Goal: Task Accomplishment & Management: Manage account settings

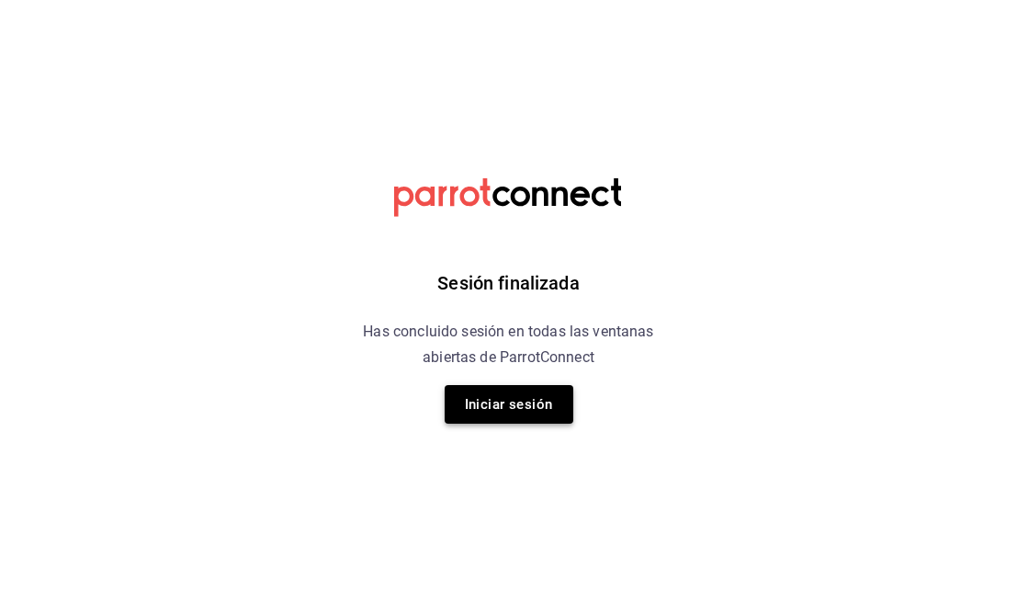
click at [517, 392] on button "Iniciar sesión" at bounding box center [509, 404] width 129 height 39
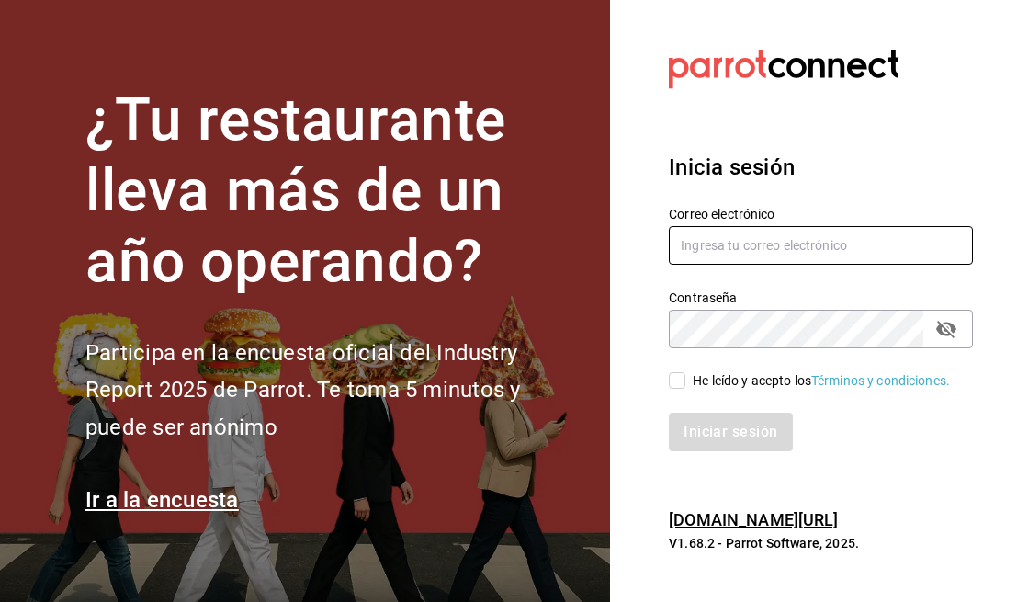
click at [833, 253] on input "text" at bounding box center [821, 245] width 304 height 39
type input "1saulcervera@gmail.com"
click at [673, 379] on input "He leído y acepto los Términos y condiciones." at bounding box center [677, 380] width 17 height 17
checkbox input "true"
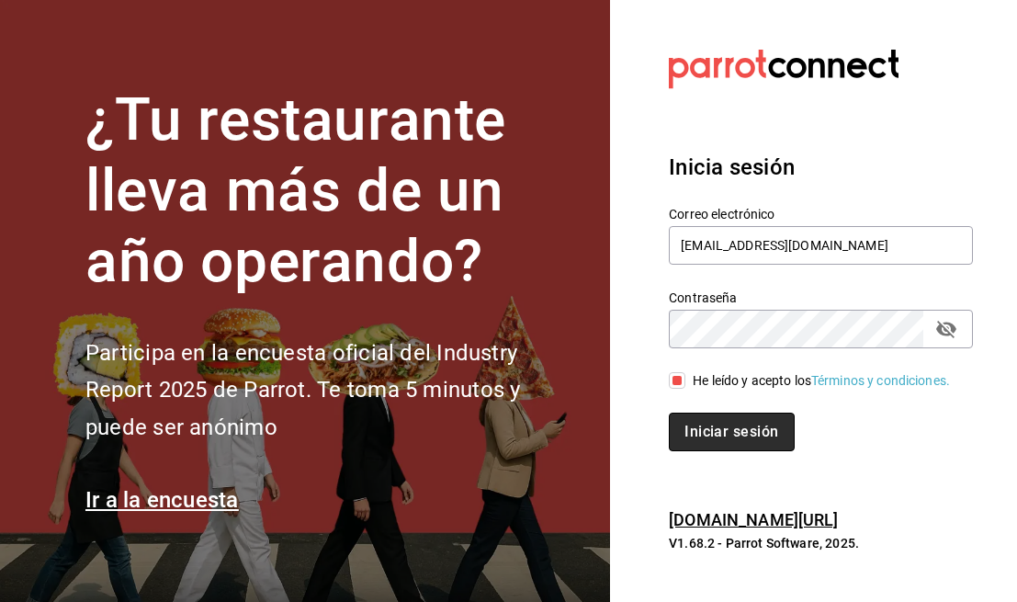
click at [725, 429] on button "Iniciar sesión" at bounding box center [731, 432] width 125 height 39
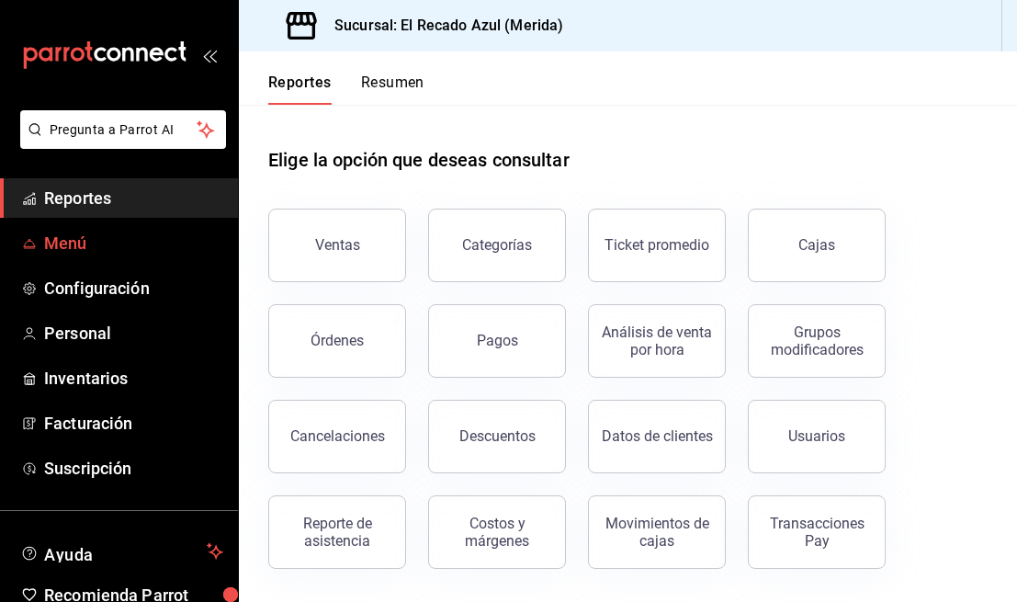
click at [172, 238] on span "Menú" at bounding box center [133, 243] width 179 height 25
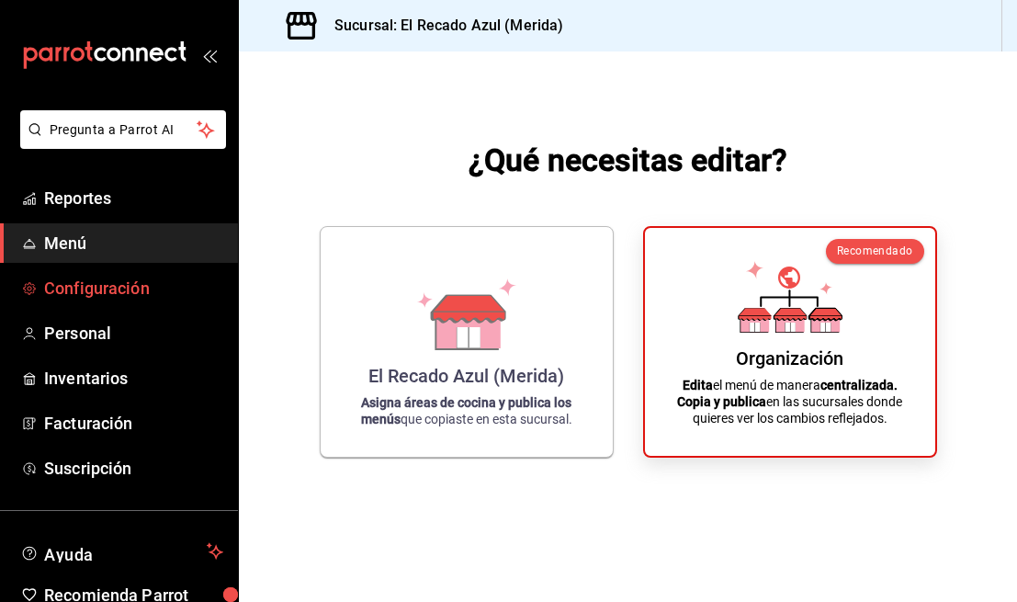
click at [171, 298] on span "Configuración" at bounding box center [133, 288] width 179 height 25
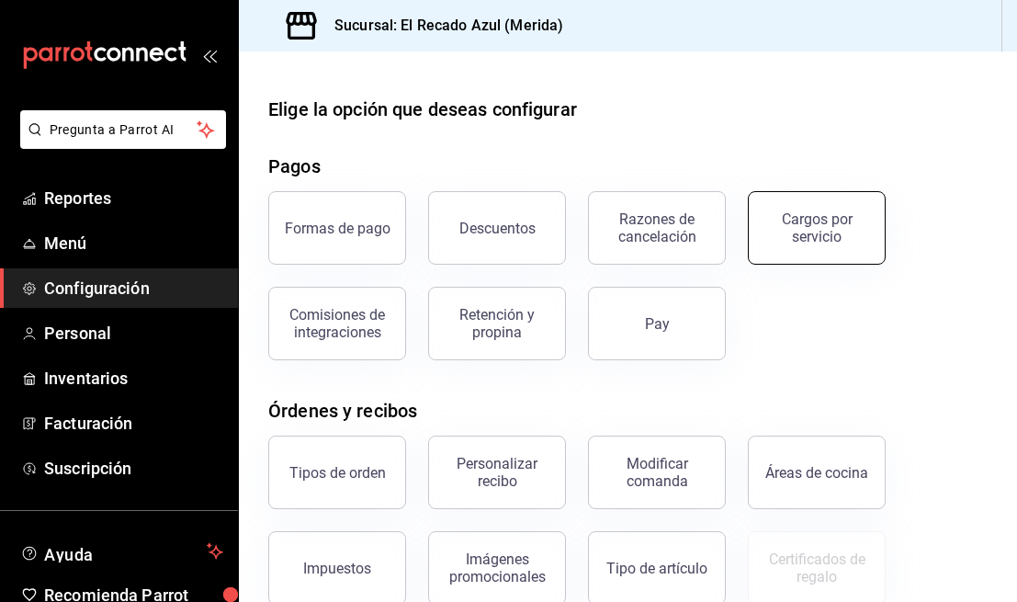
click at [804, 251] on button "Cargos por servicio" at bounding box center [817, 227] width 138 height 73
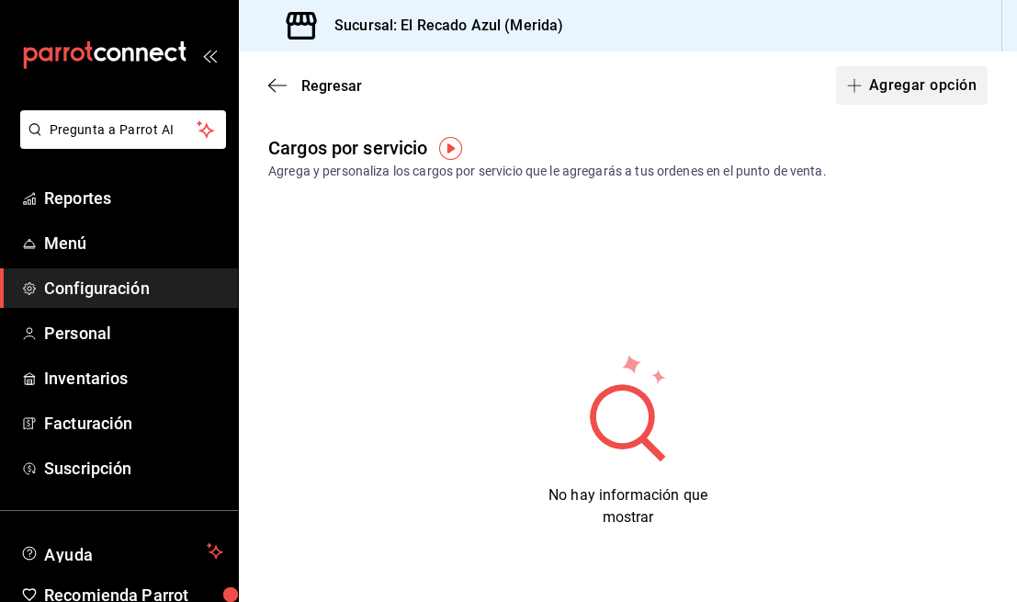
click at [952, 83] on button "Agregar opción" at bounding box center [912, 85] width 152 height 39
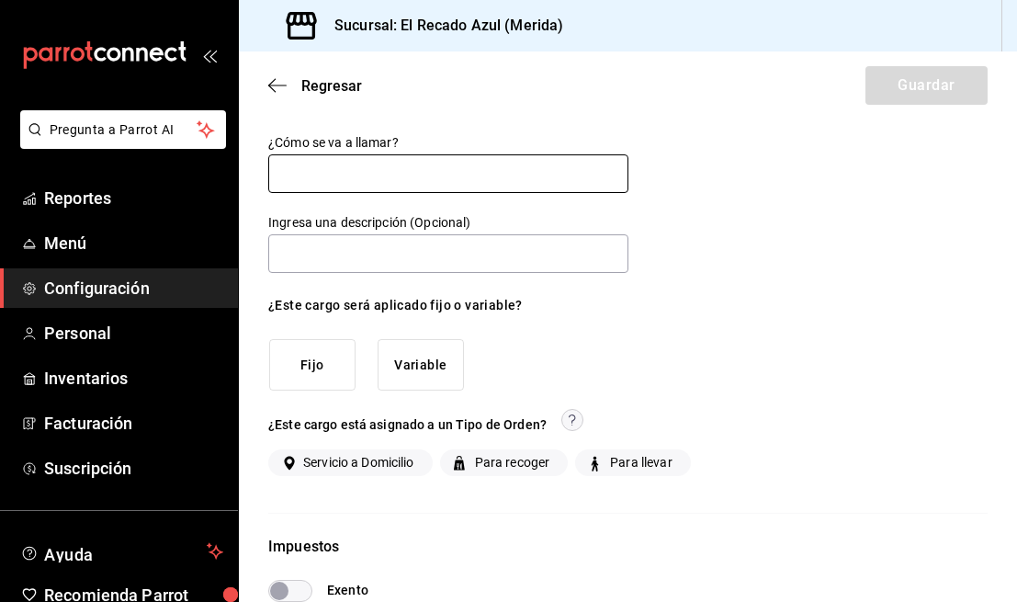
click at [508, 171] on input "text" at bounding box center [448, 173] width 360 height 39
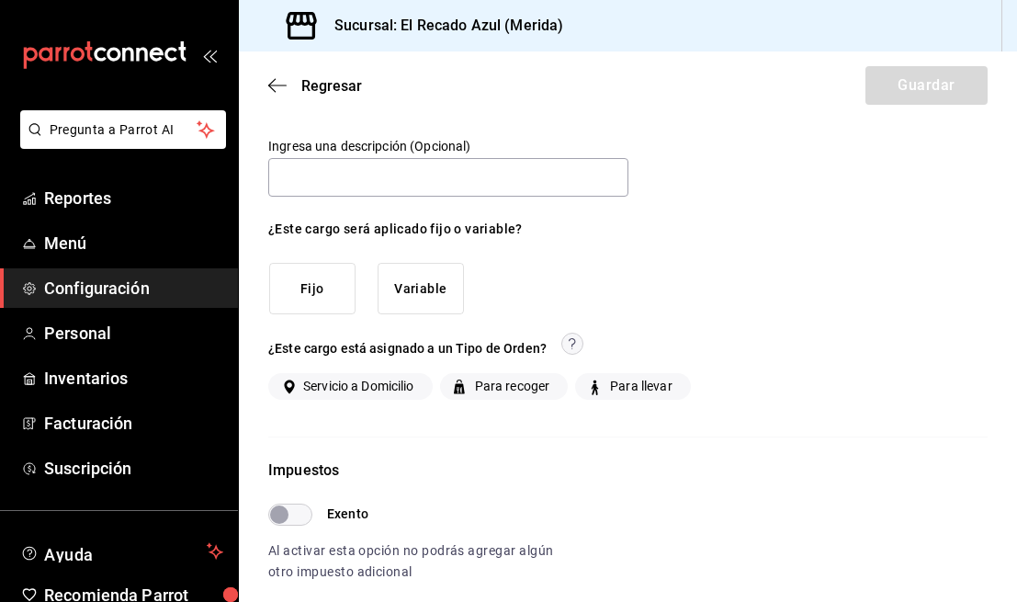
scroll to position [85, 0]
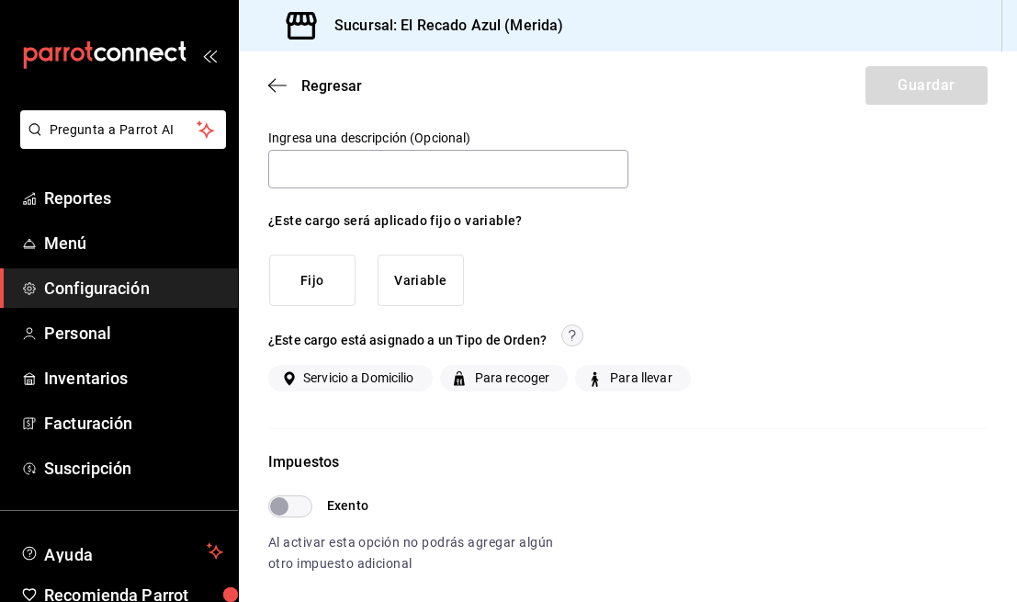
type input "Envío a domicilio"
click at [435, 299] on button "Variable" at bounding box center [421, 280] width 86 height 52
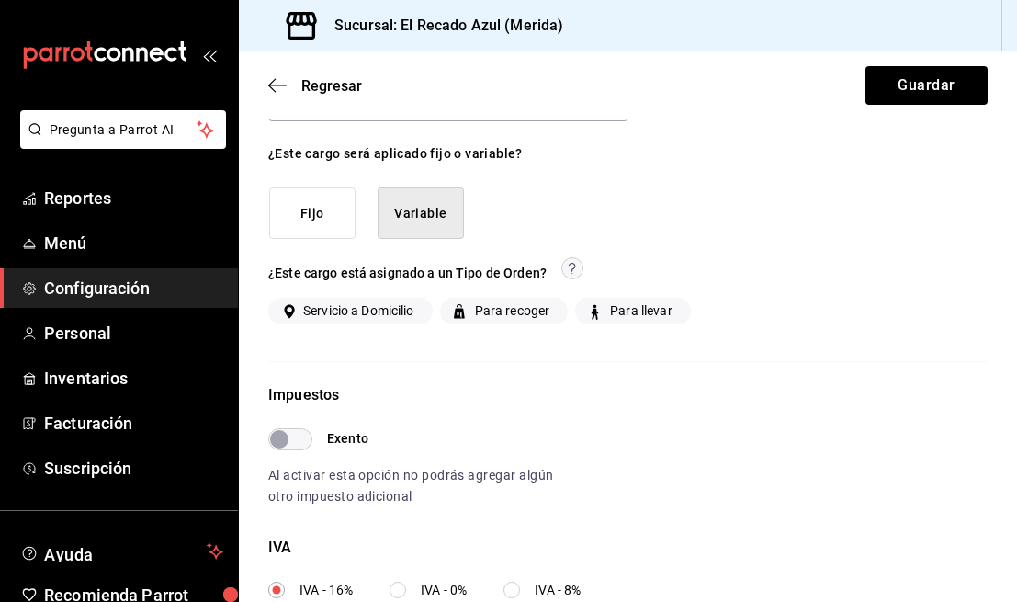
scroll to position [177, 0]
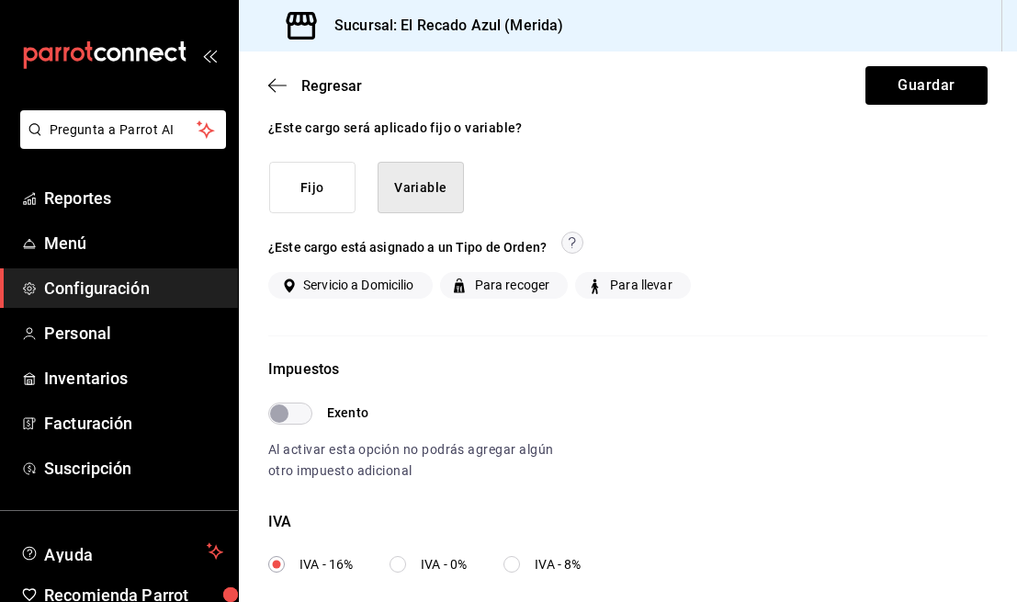
click at [398, 286] on span "Servicio a Domicilio" at bounding box center [355, 285] width 119 height 19
click at [296, 286] on input "Servicio a Domicilio" at bounding box center [287, 285] width 17 height 17
checkbox input "true"
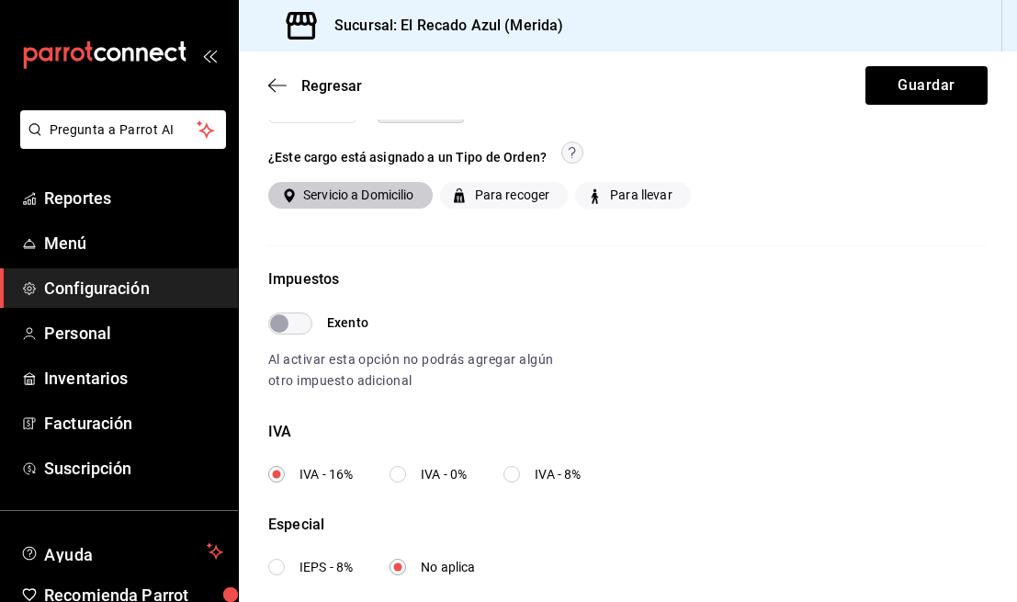
scroll to position [294, 0]
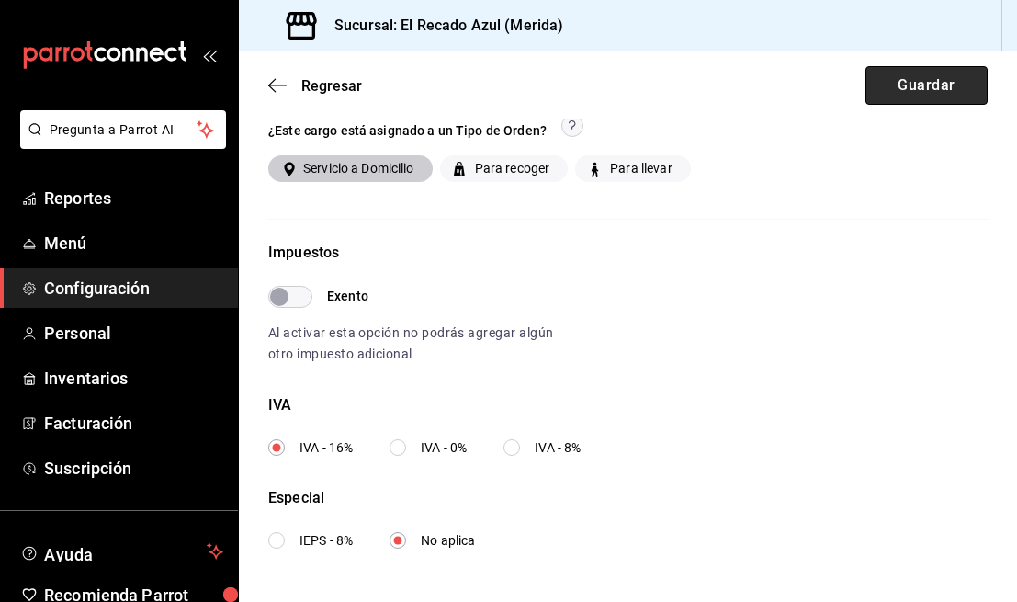
click at [939, 86] on button "Guardar" at bounding box center [926, 85] width 122 height 39
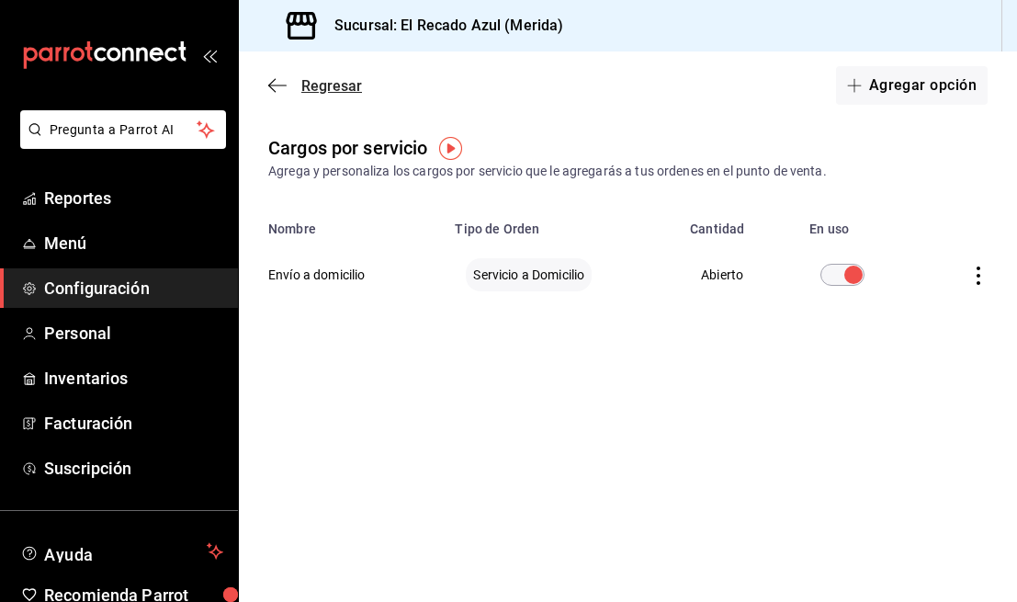
click at [271, 80] on icon "button" at bounding box center [277, 85] width 18 height 17
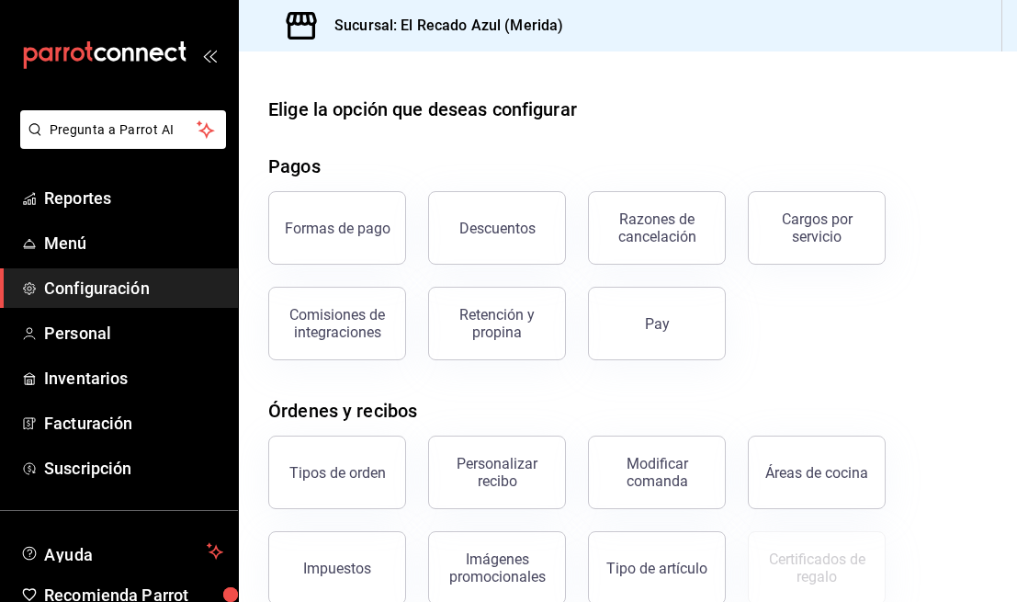
click at [311, 32] on icon at bounding box center [301, 25] width 37 height 37
click at [107, 241] on span "Menú" at bounding box center [133, 243] width 179 height 25
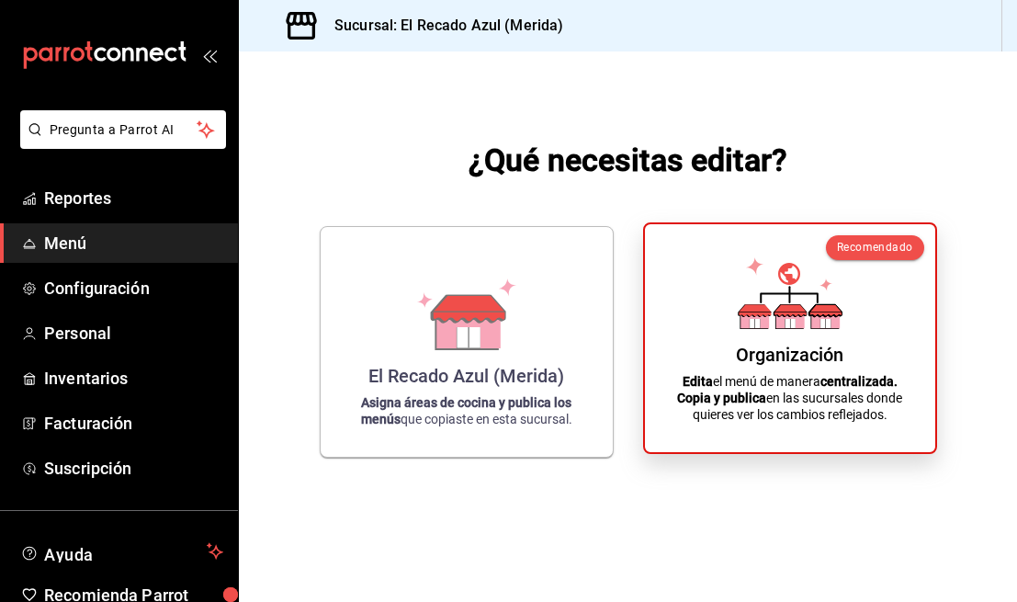
click at [836, 333] on div "Organización Edita el menú de manera centralizada. Copia y publica en las sucur…" at bounding box center [790, 338] width 246 height 198
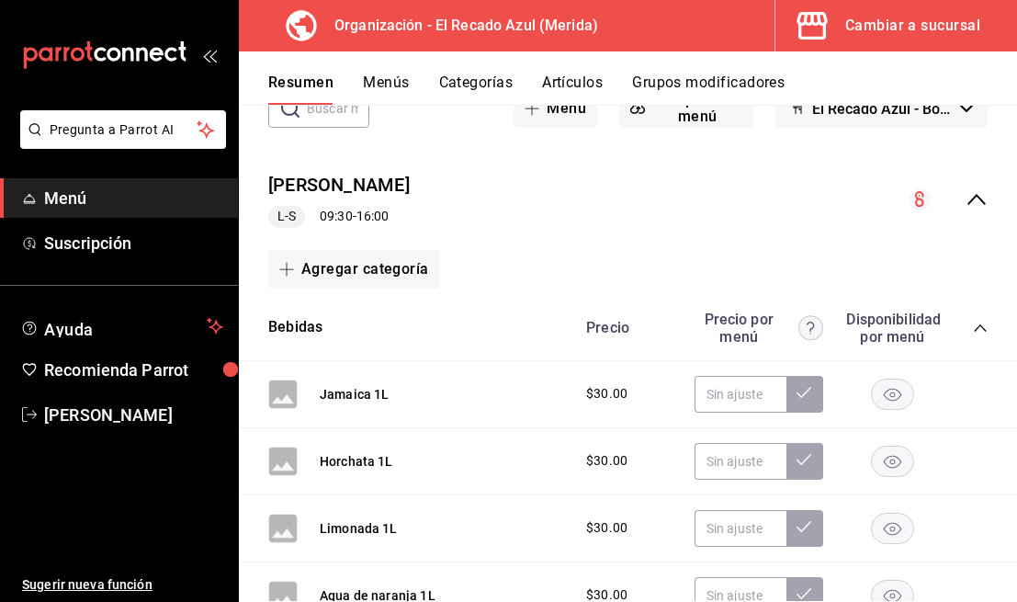
scroll to position [149, 0]
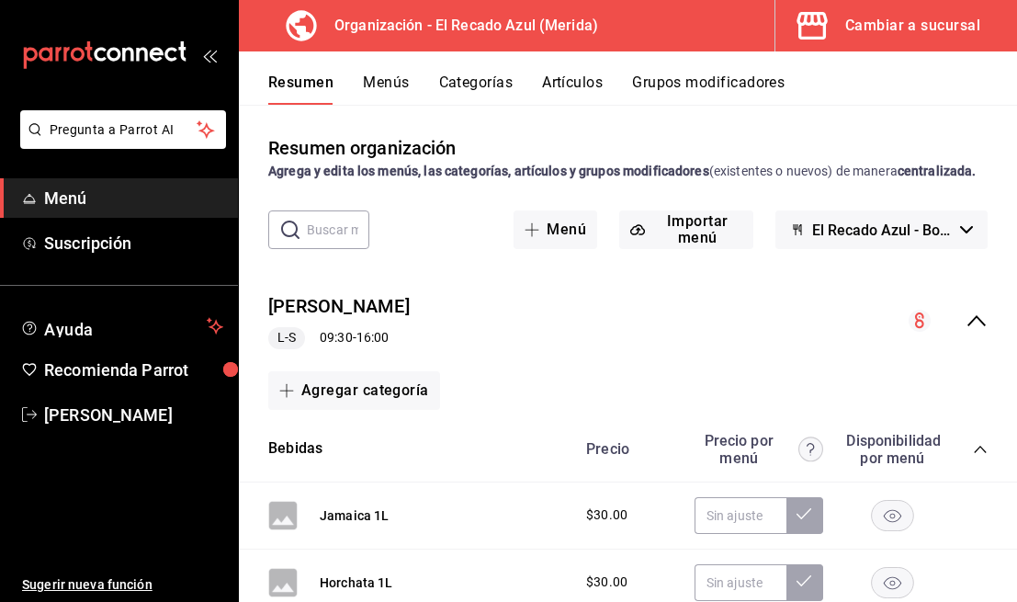
click at [153, 195] on span "Menú" at bounding box center [133, 198] width 179 height 25
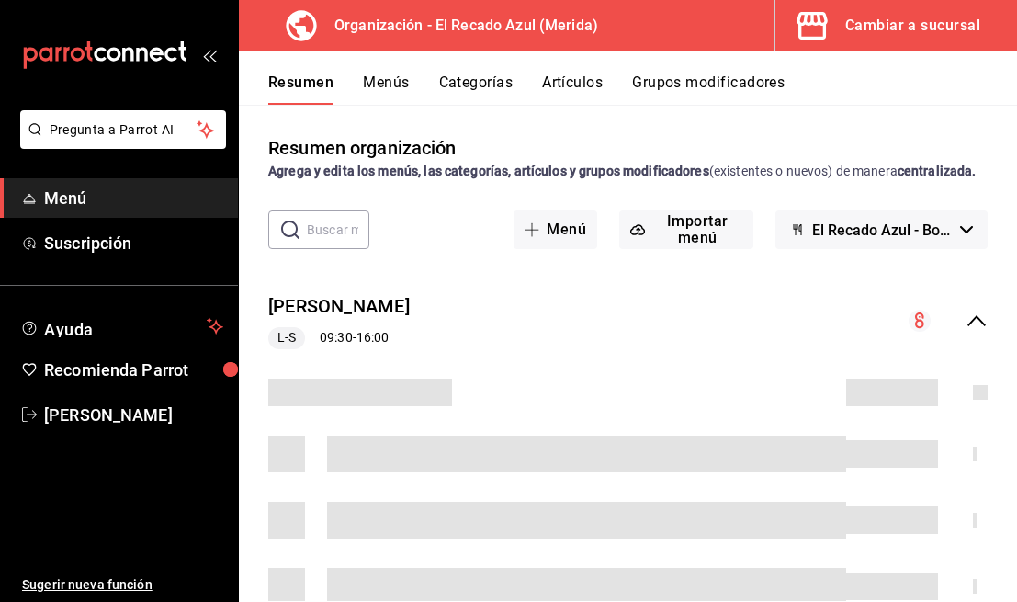
click at [136, 48] on icon "mailbox folders" at bounding box center [141, 55] width 11 height 14
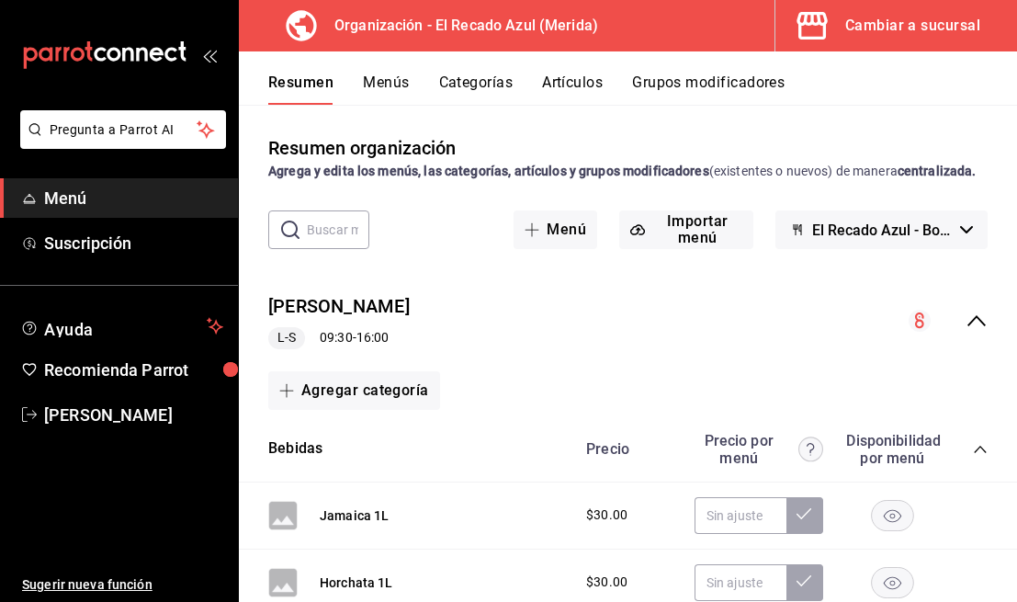
click at [874, 21] on div "Cambiar a sucursal" at bounding box center [912, 26] width 135 height 26
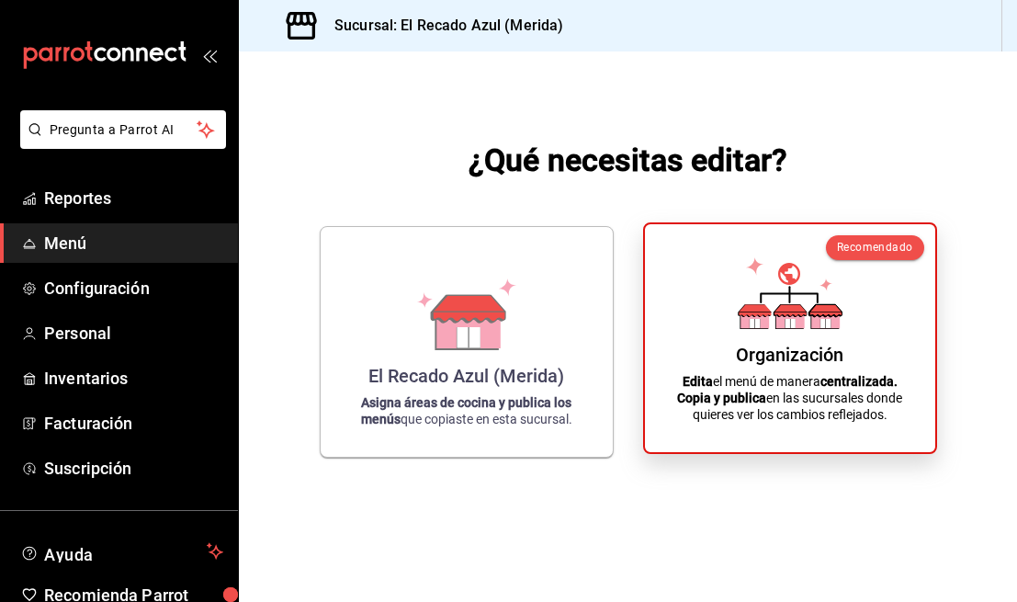
click at [861, 392] on p "Edita el menú de manera centralizada. Copia y publica en las sucursales donde q…" at bounding box center [790, 398] width 246 height 50
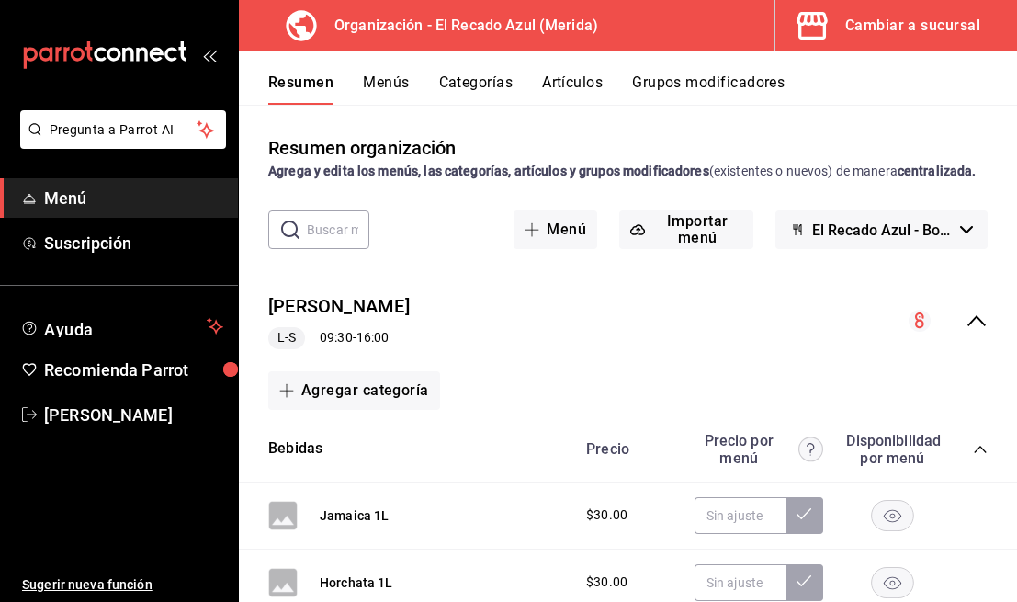
click at [396, 81] on button "Menús" at bounding box center [386, 88] width 46 height 31
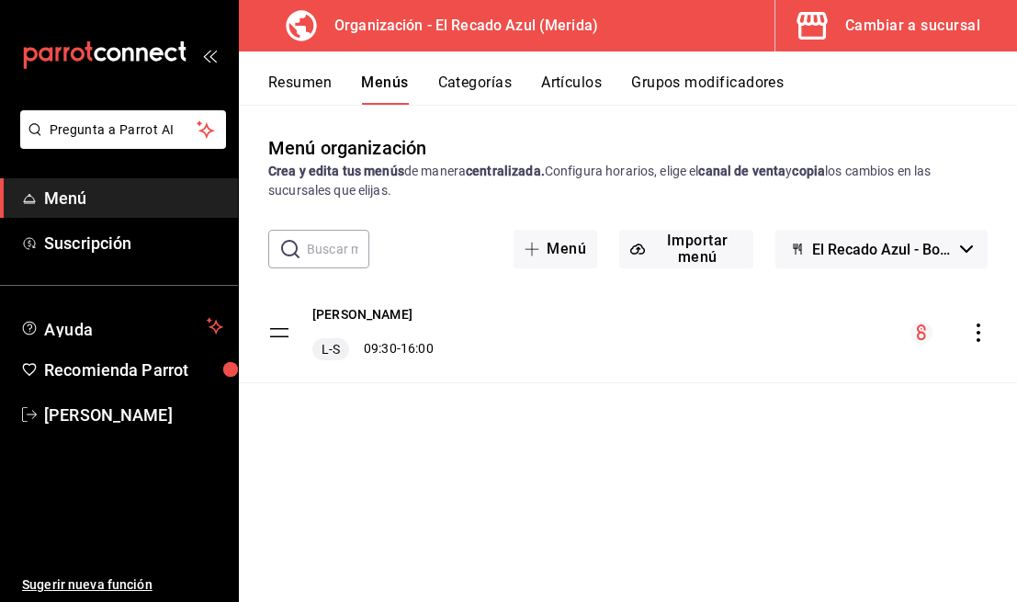
click at [975, 342] on div "menu-maker-table" at bounding box center [948, 333] width 77 height 22
click at [981, 329] on icon "actions" at bounding box center [978, 332] width 18 height 18
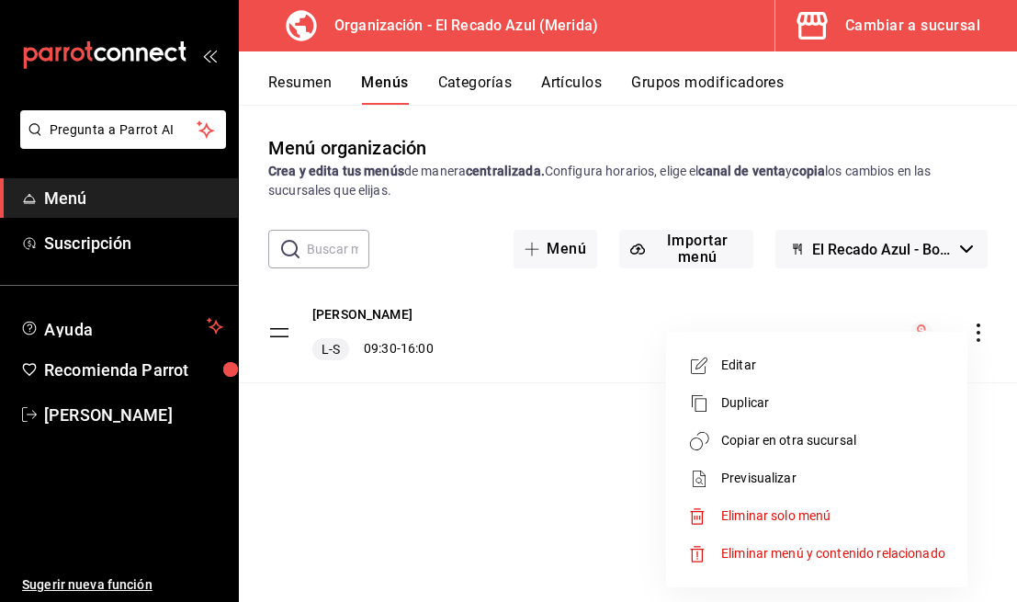
click at [816, 445] on span "Copiar en otra sucursal" at bounding box center [833, 440] width 224 height 19
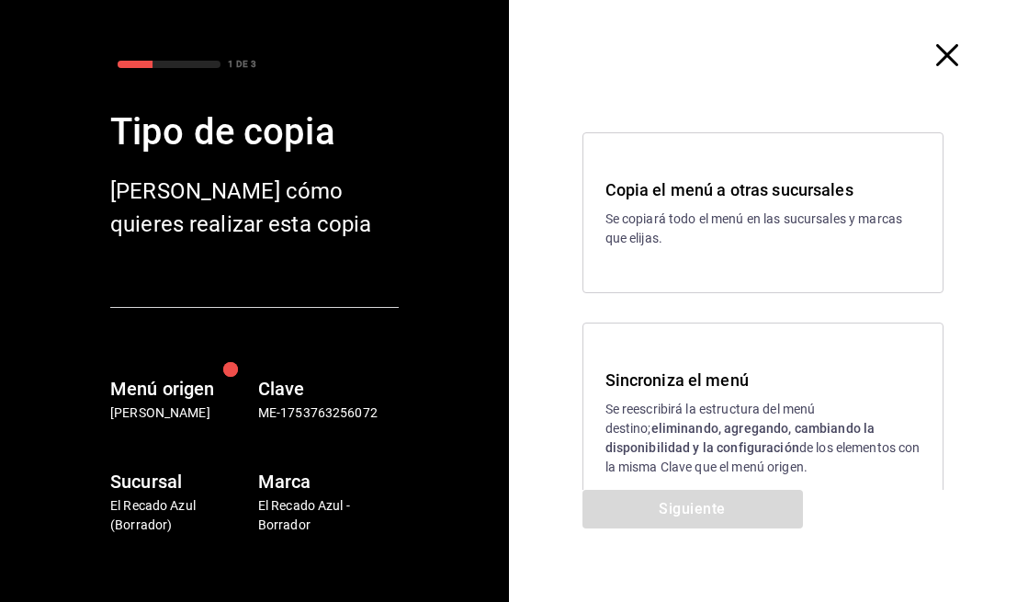
click at [656, 429] on strong "eliminando, agregando, cambiando la disponibilidad y la configuración" at bounding box center [740, 438] width 270 height 34
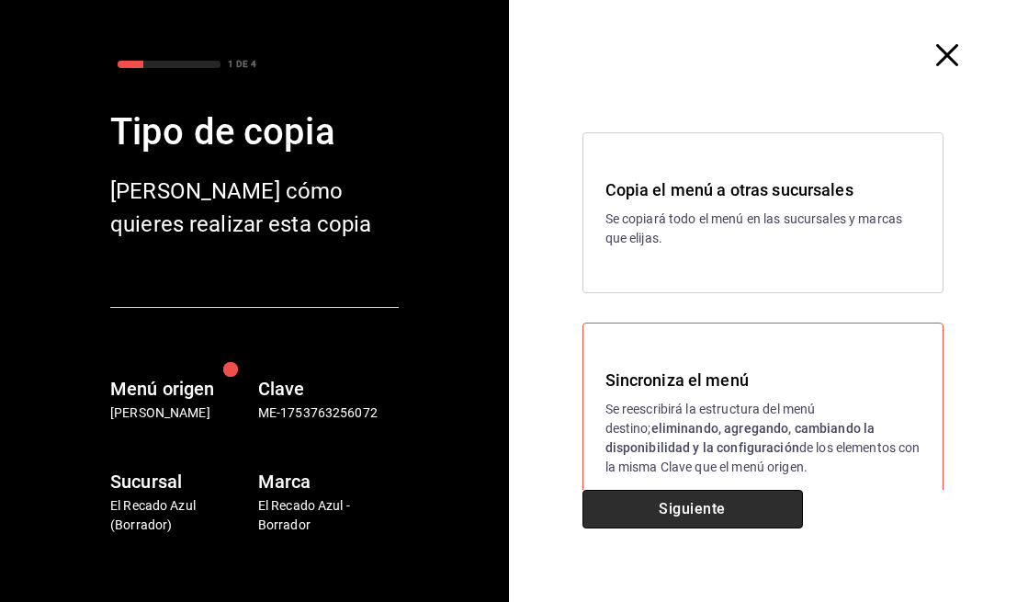
click at [693, 508] on button "Siguiente" at bounding box center [692, 509] width 220 height 39
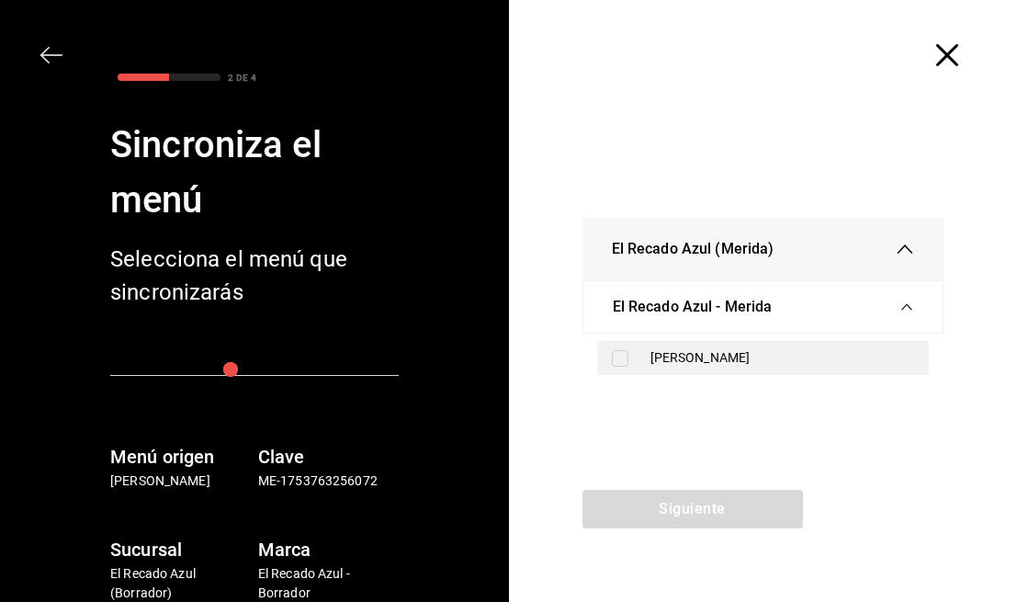
click at [624, 365] on input "checkbox" at bounding box center [620, 358] width 17 height 17
checkbox input "true"
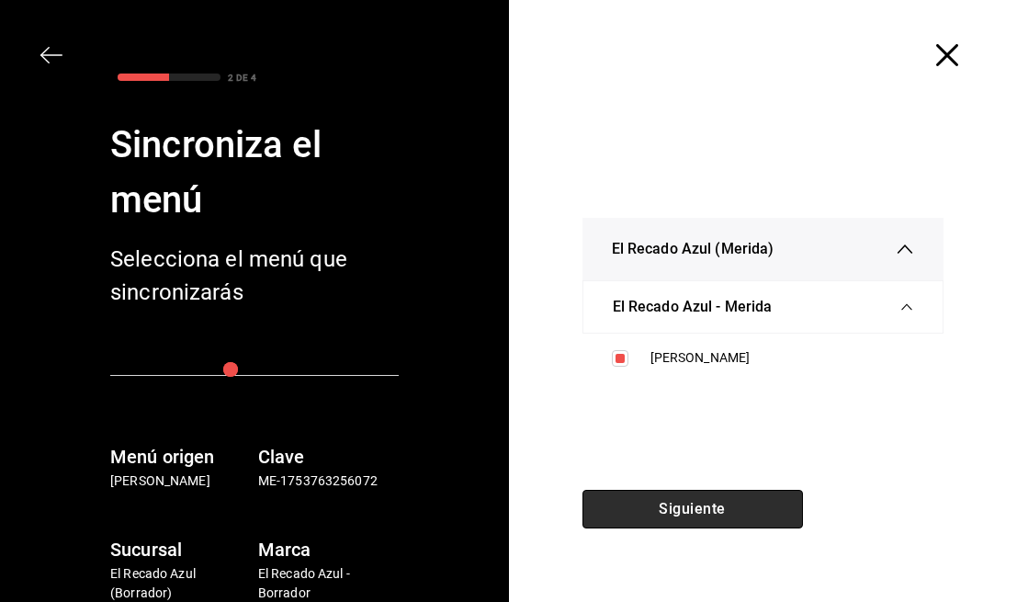
click at [672, 511] on button "Siguiente" at bounding box center [692, 509] width 220 height 39
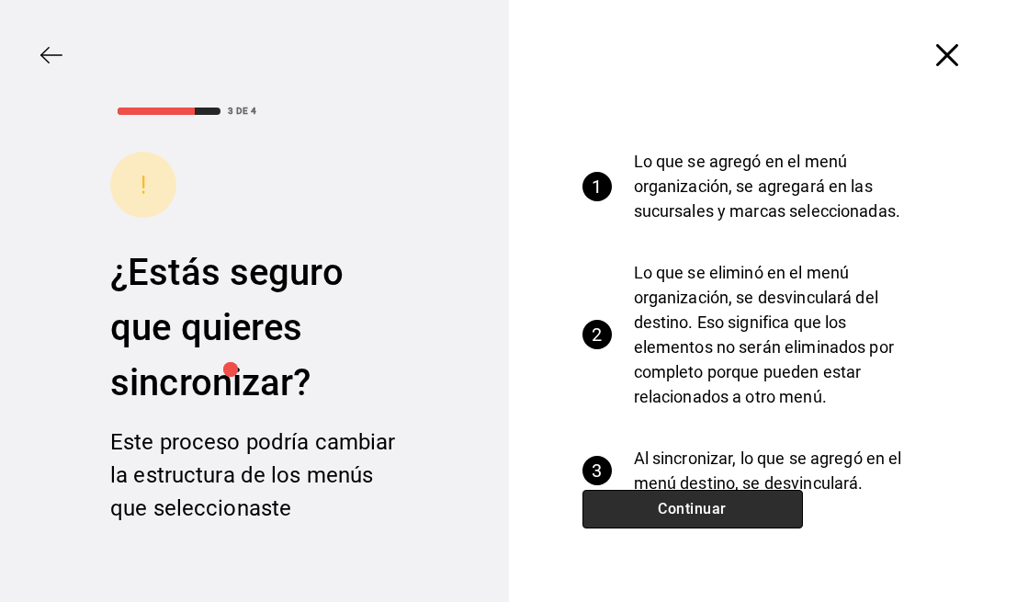
click at [672, 511] on button "Continuar" at bounding box center [692, 509] width 220 height 39
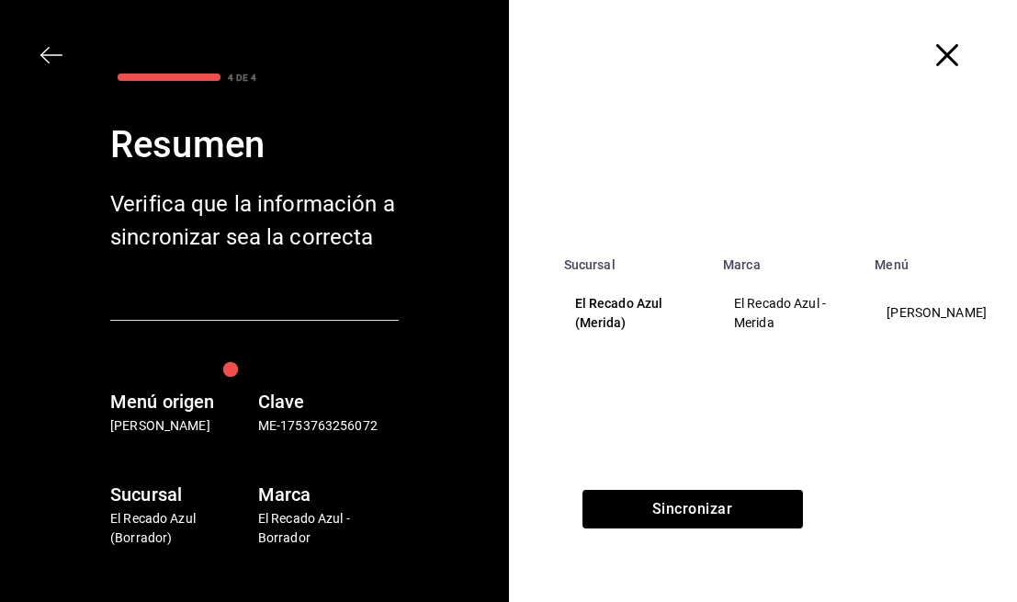
click at [944, 59] on icon "button" at bounding box center [947, 55] width 22 height 22
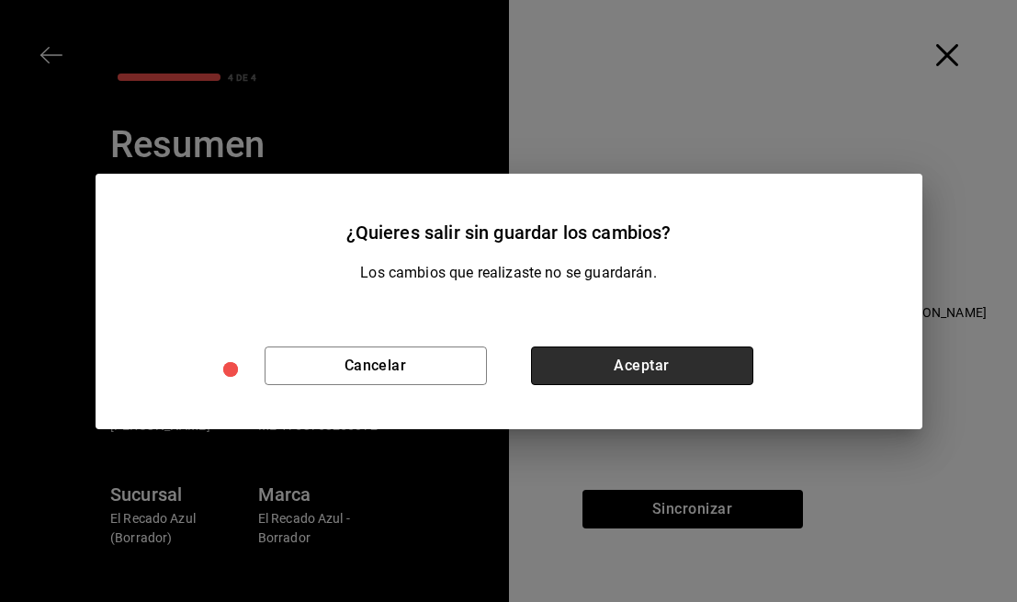
click at [591, 363] on button "Aceptar" at bounding box center [642, 365] width 222 height 39
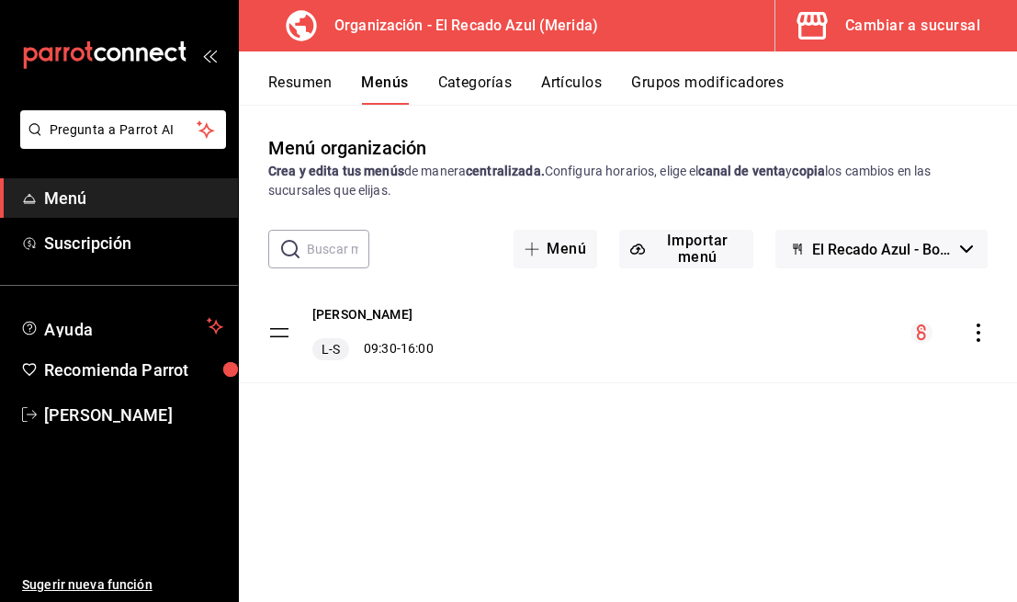
click at [307, 87] on button "Resumen" at bounding box center [299, 88] width 63 height 31
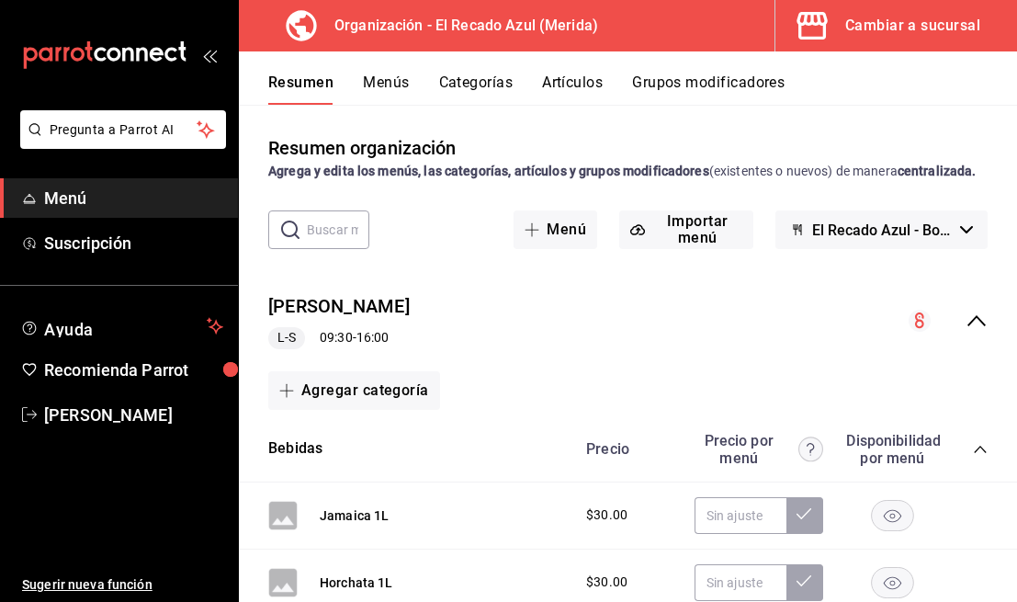
click at [123, 63] on icon "mailbox folders" at bounding box center [104, 55] width 165 height 28
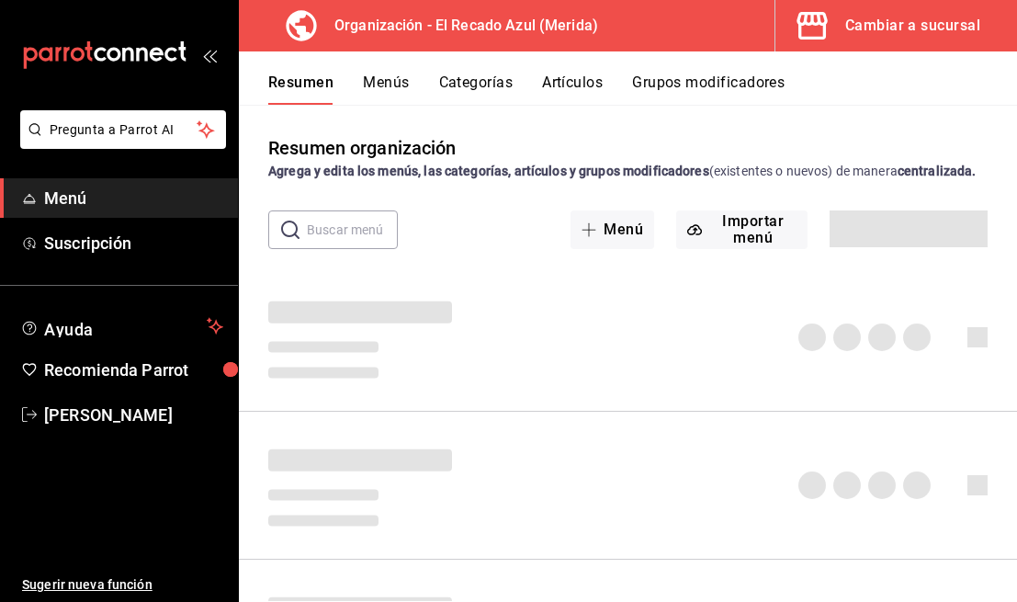
click at [67, 188] on span "Menú" at bounding box center [133, 198] width 179 height 25
click at [881, 13] on div "Cambiar a sucursal" at bounding box center [912, 26] width 135 height 26
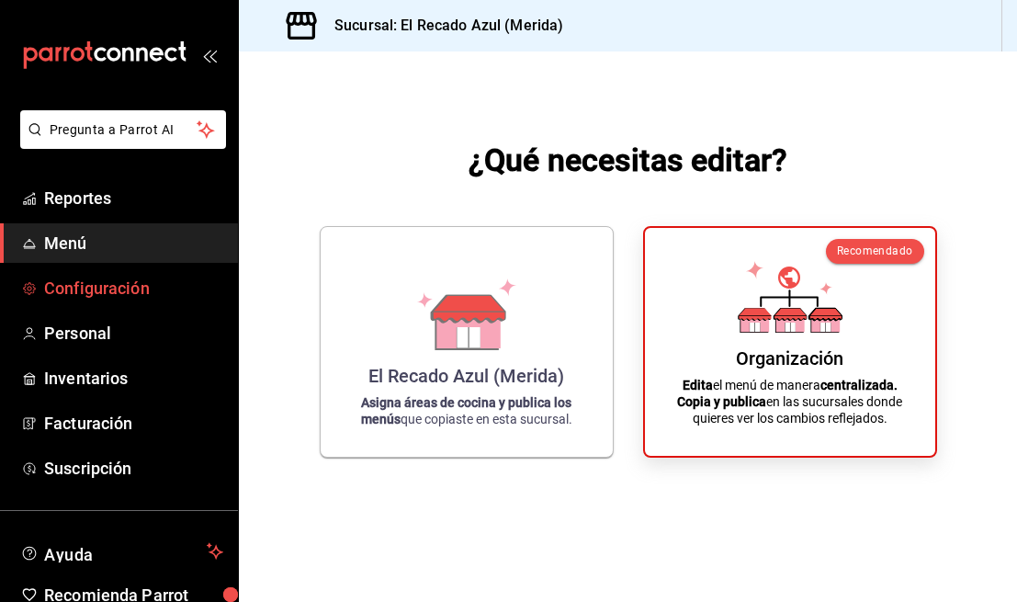
click at [92, 277] on span "Configuración" at bounding box center [133, 288] width 179 height 25
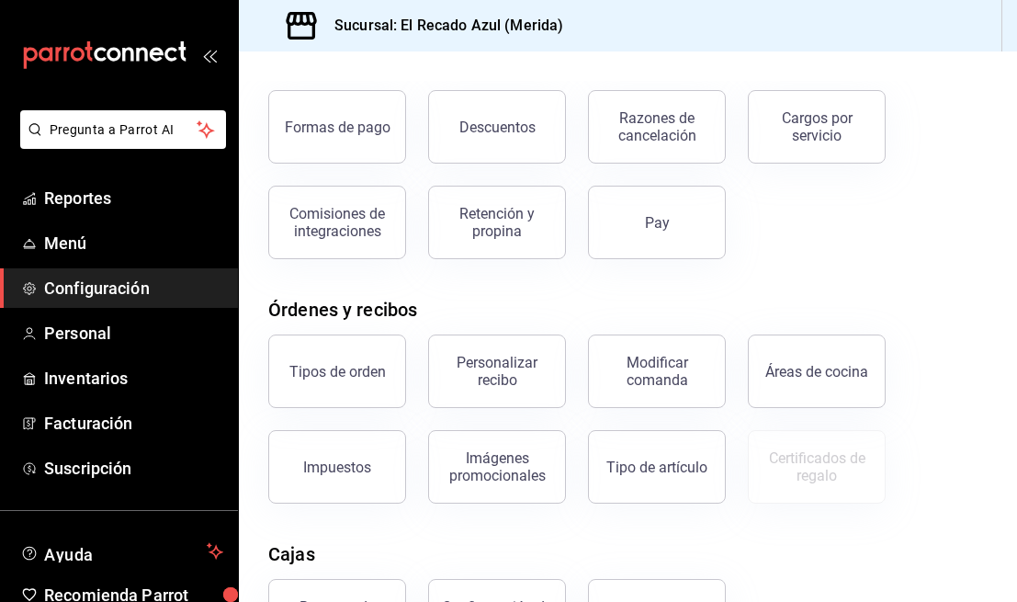
scroll to position [105, 0]
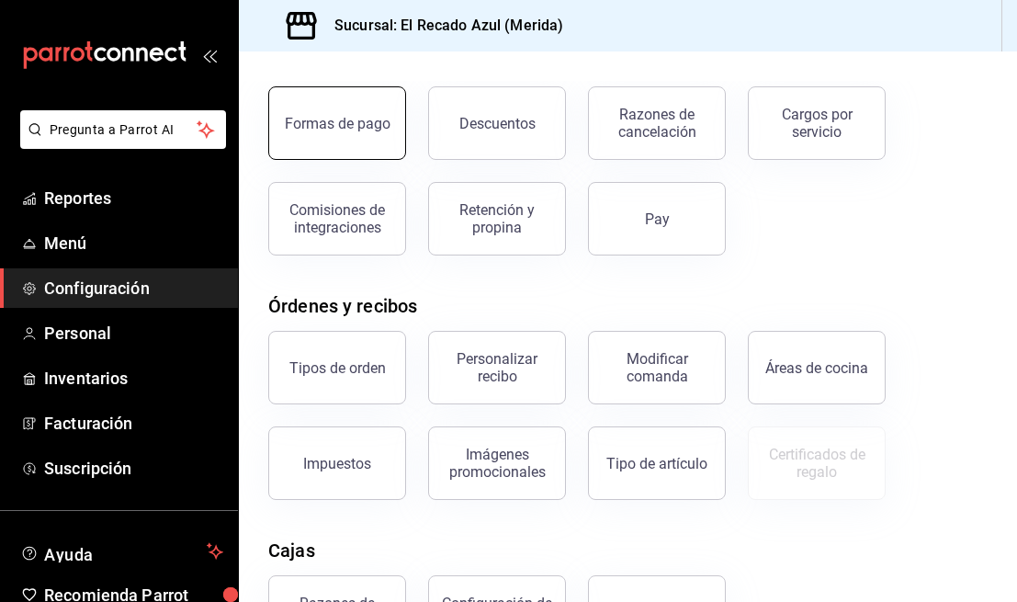
click at [362, 130] on div "Formas de pago" at bounding box center [338, 123] width 106 height 17
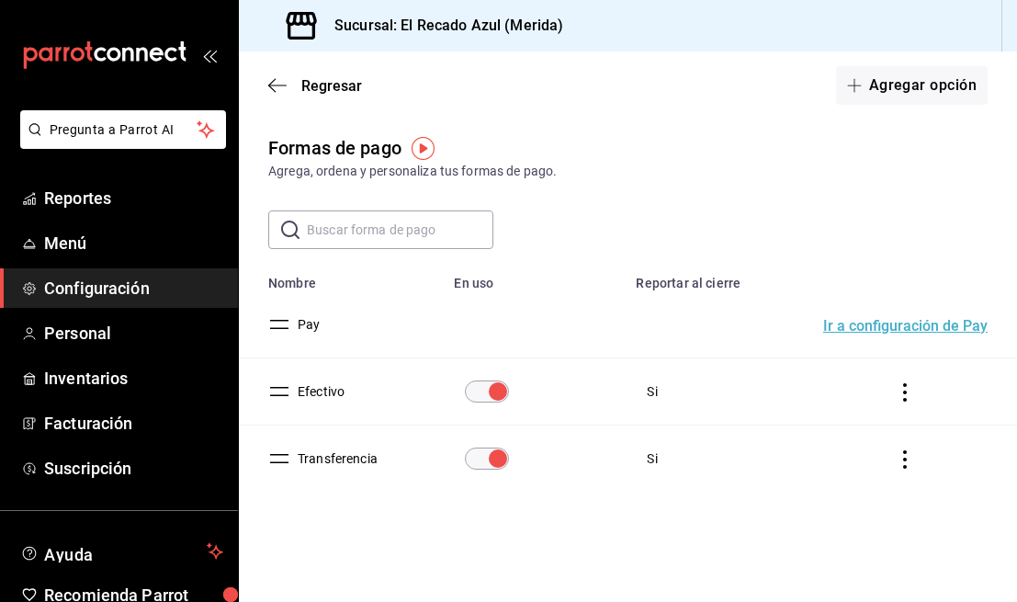
click at [955, 110] on div "Regresar Agregar opción" at bounding box center [628, 85] width 778 height 68
click at [955, 78] on button "Agregar opción" at bounding box center [912, 85] width 152 height 39
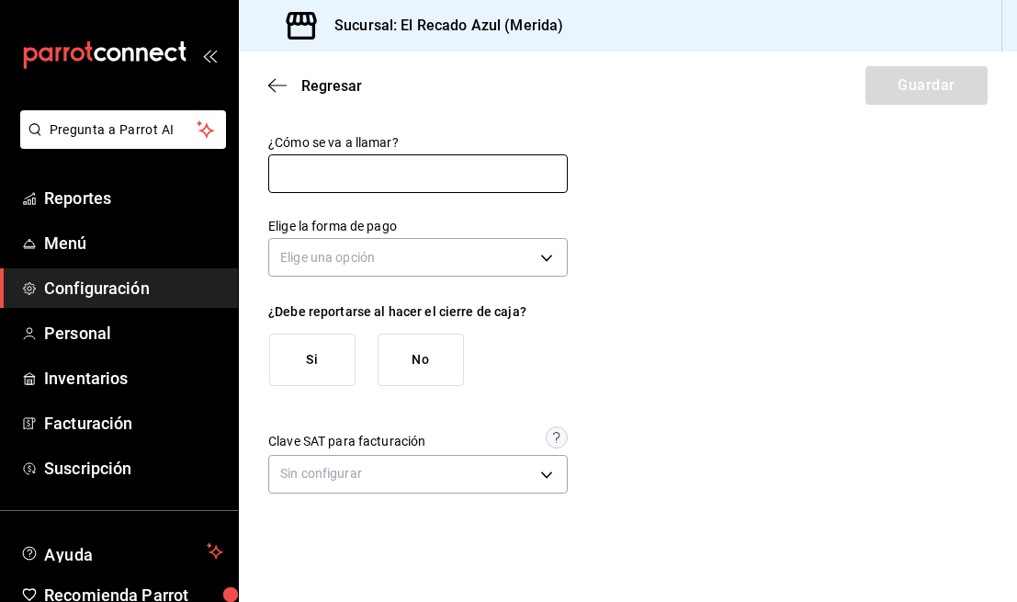
click at [512, 180] on input "text" at bounding box center [418, 173] width 300 height 39
type input "Transferencia"
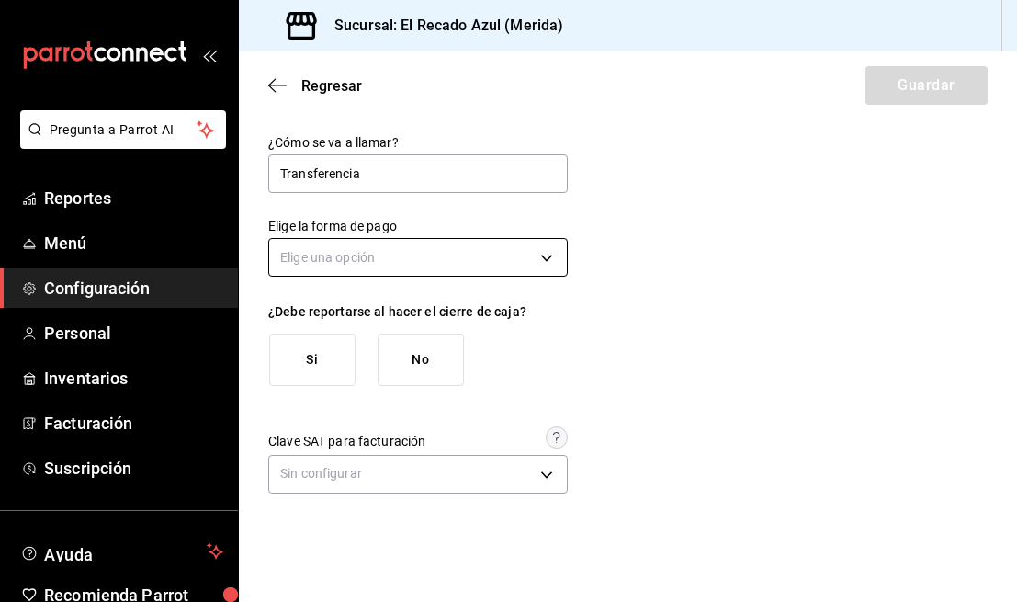
click at [397, 254] on body "Pregunta a Parrot AI Reportes Menú Configuración Personal Inventarios Facturaci…" at bounding box center [508, 301] width 1017 height 602
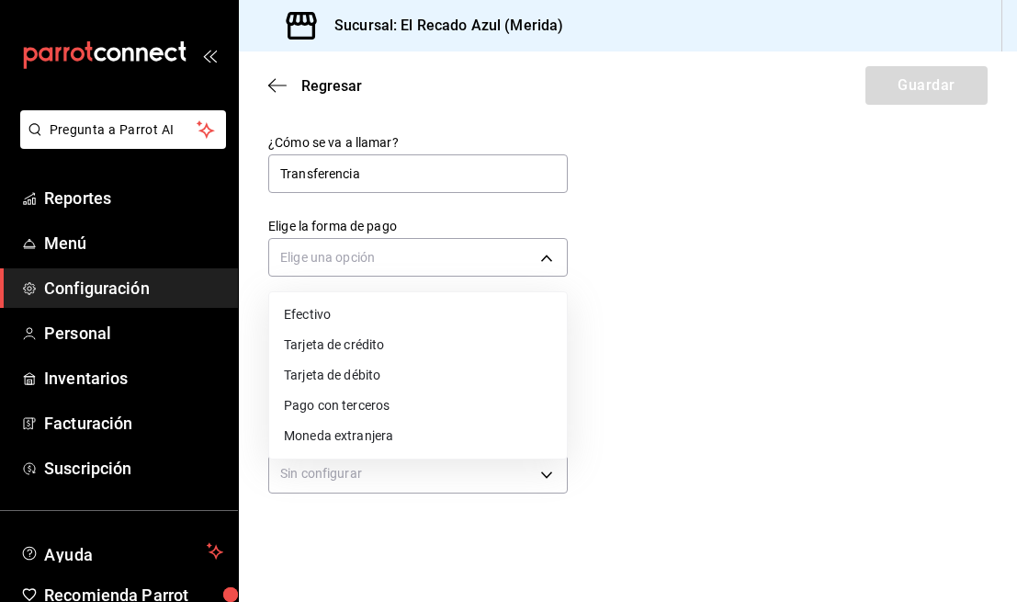
click at [799, 302] on div at bounding box center [508, 301] width 1017 height 602
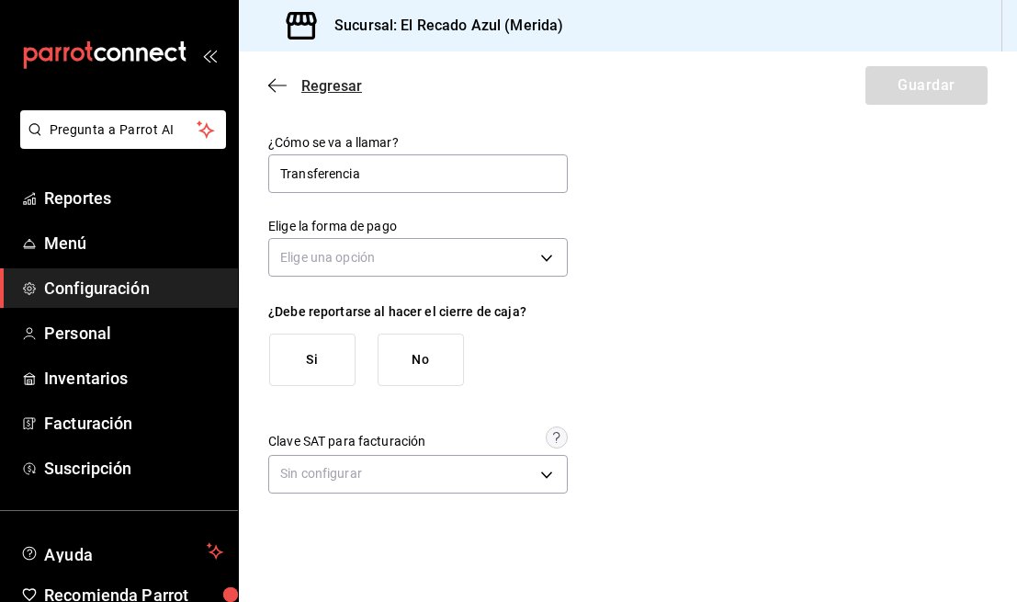
click at [285, 85] on icon "button" at bounding box center [277, 85] width 18 height 17
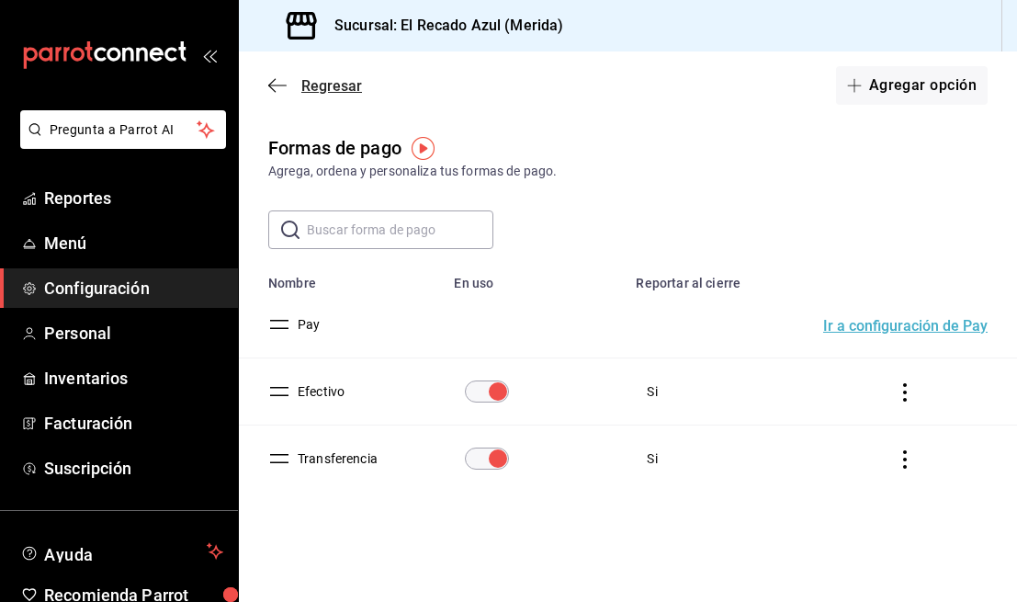
click at [277, 82] on icon "button" at bounding box center [277, 85] width 18 height 17
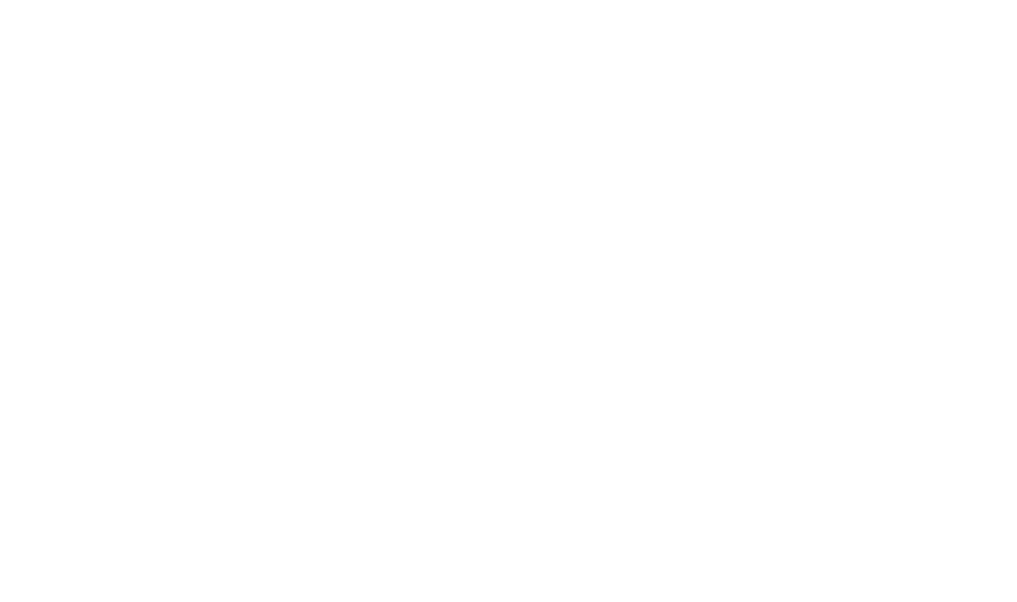
click at [405, 7] on html at bounding box center [508, 3] width 1017 height 7
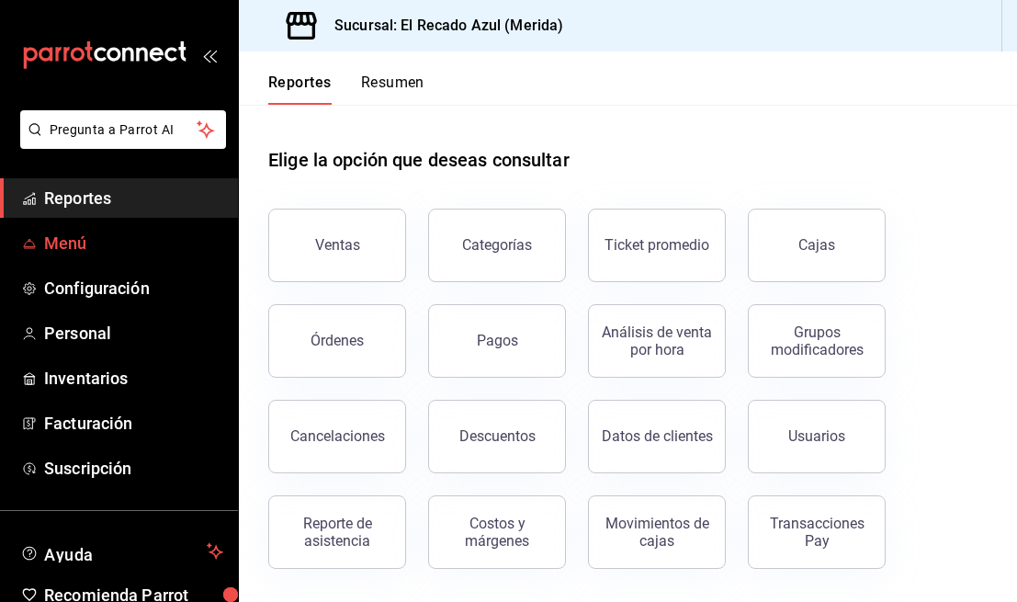
click at [143, 253] on span "Menú" at bounding box center [133, 243] width 179 height 25
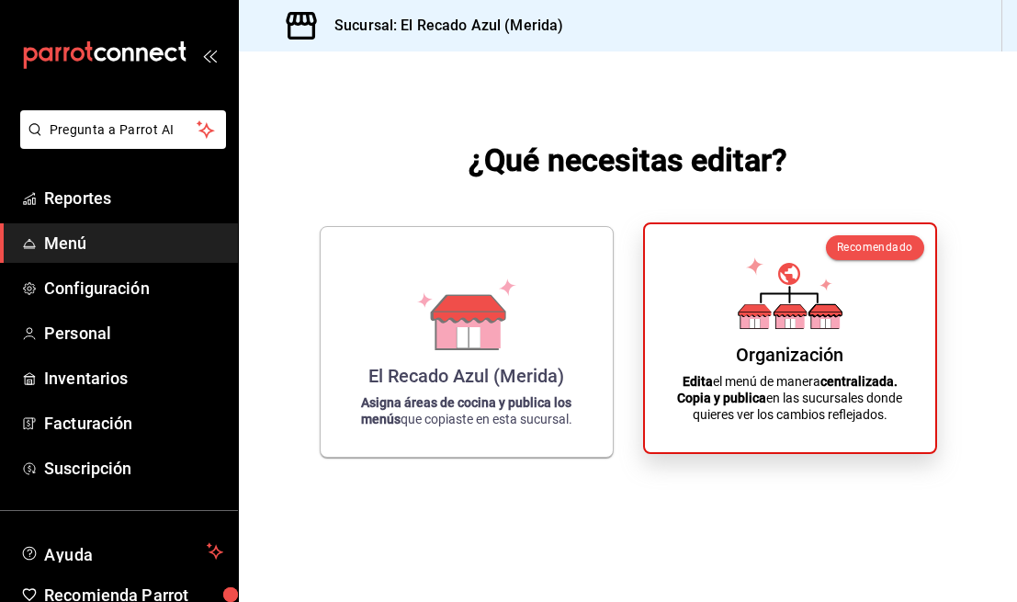
click at [757, 394] on strong "Copia y publica" at bounding box center [721, 397] width 89 height 15
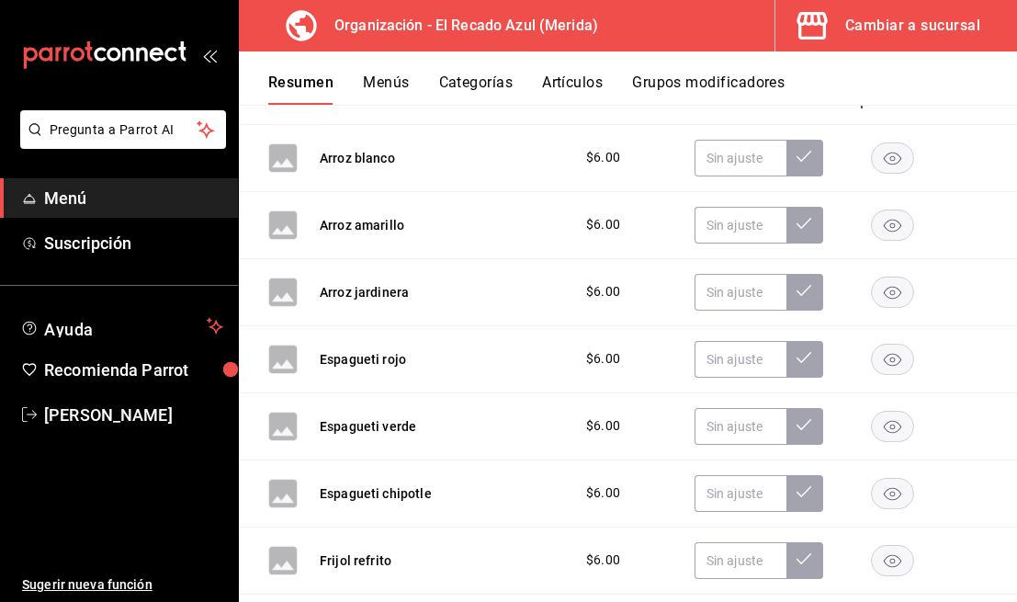
scroll to position [495, 0]
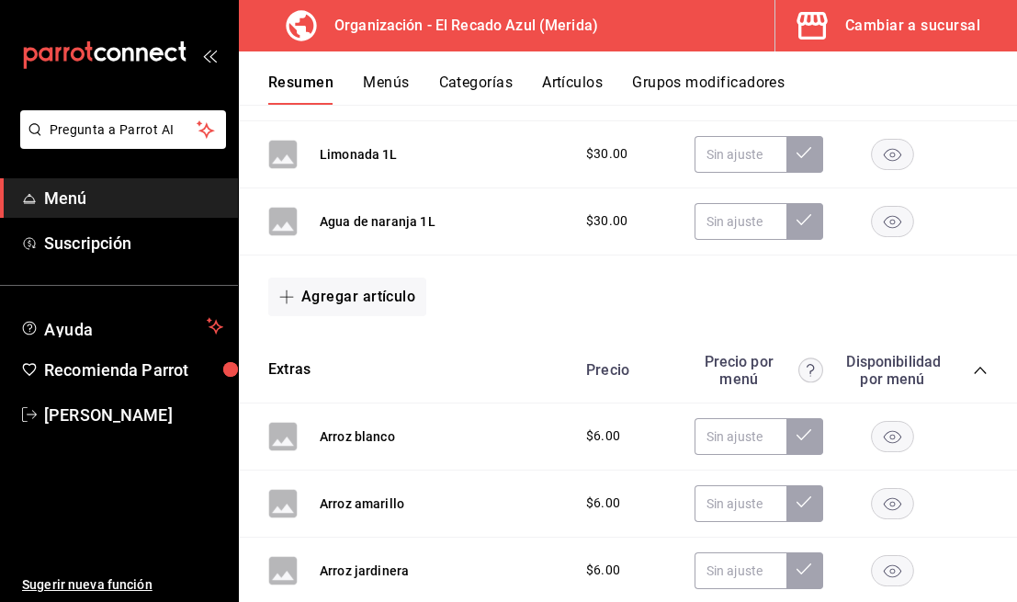
click at [598, 90] on button "Artículos" at bounding box center [572, 88] width 61 height 31
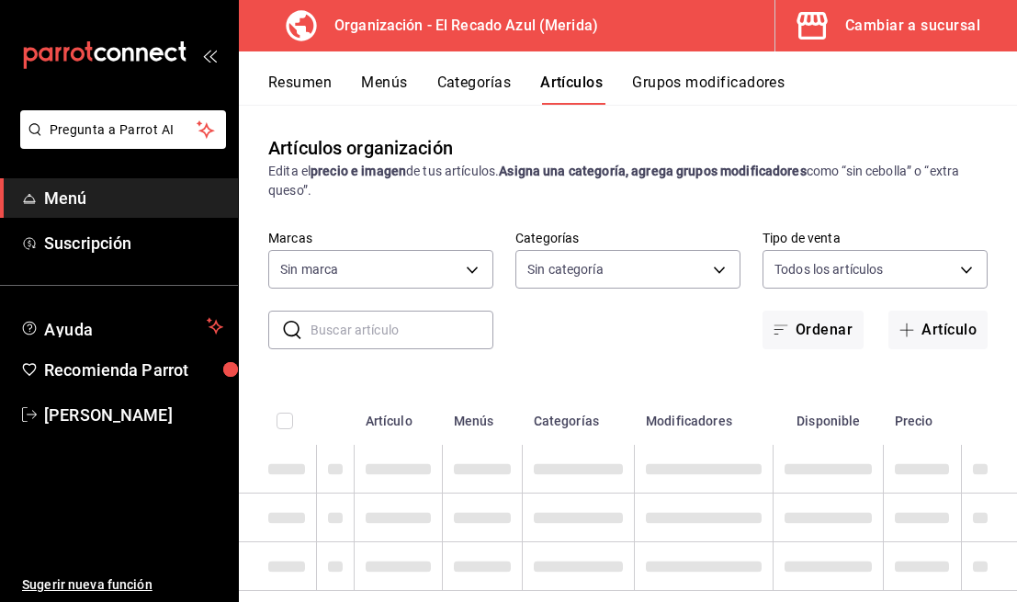
type input "4c612ecd-b065-445b-a869-7e7d52df250b"
type input "bbd922d1-3f43-4b0b-8224-dfa0873d65c1,45cca651-e173-49da-a01a-a65406be4606,de876…"
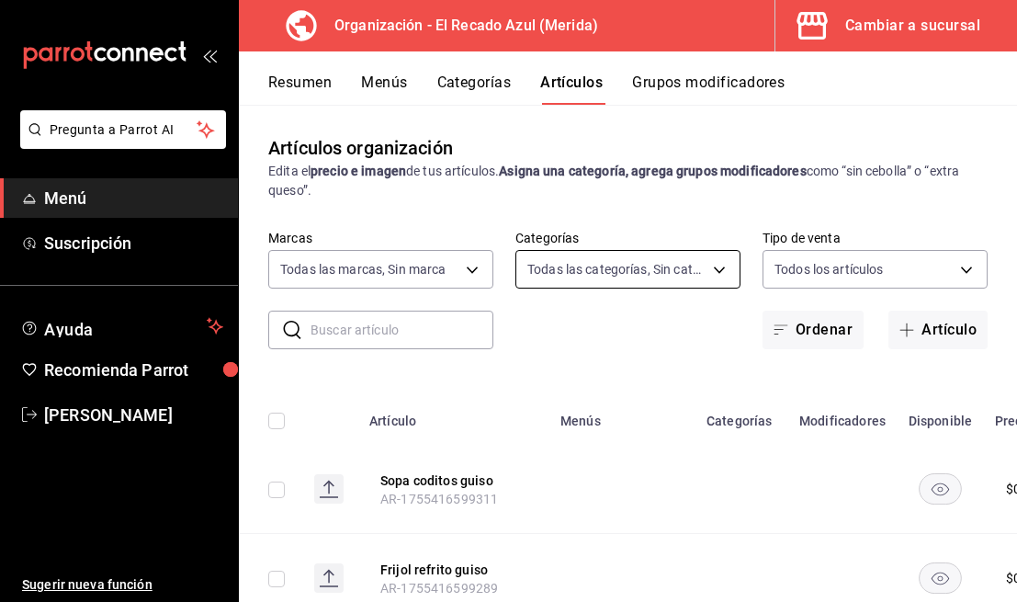
click at [672, 281] on body "Pregunta a Parrot AI Menú Suscripción Ayuda Recomienda Parrot Saul Alfonso Cerv…" at bounding box center [508, 301] width 1017 height 602
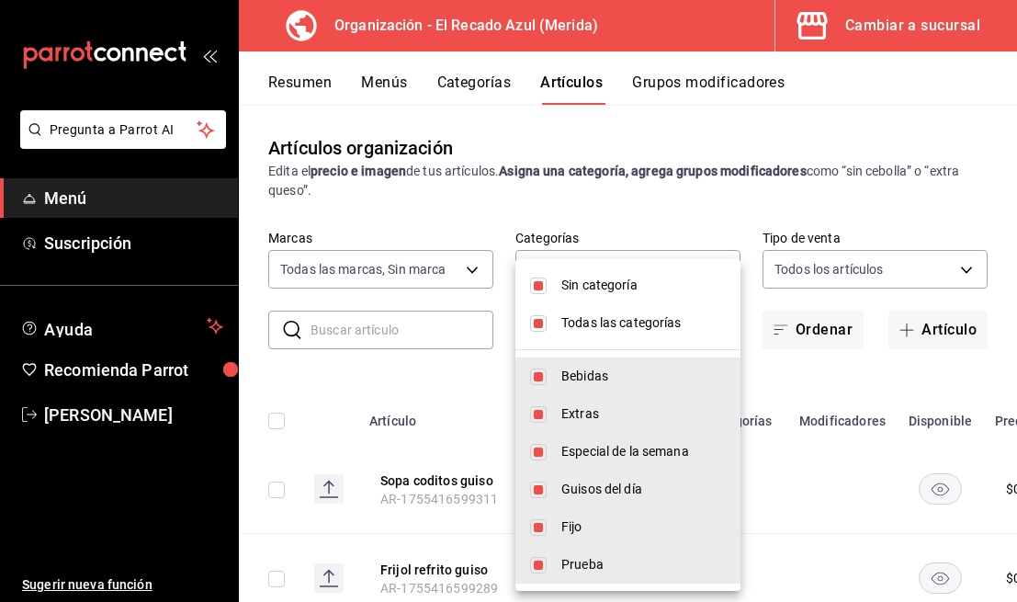
click at [537, 329] on input "checkbox" at bounding box center [538, 323] width 17 height 17
checkbox input "false"
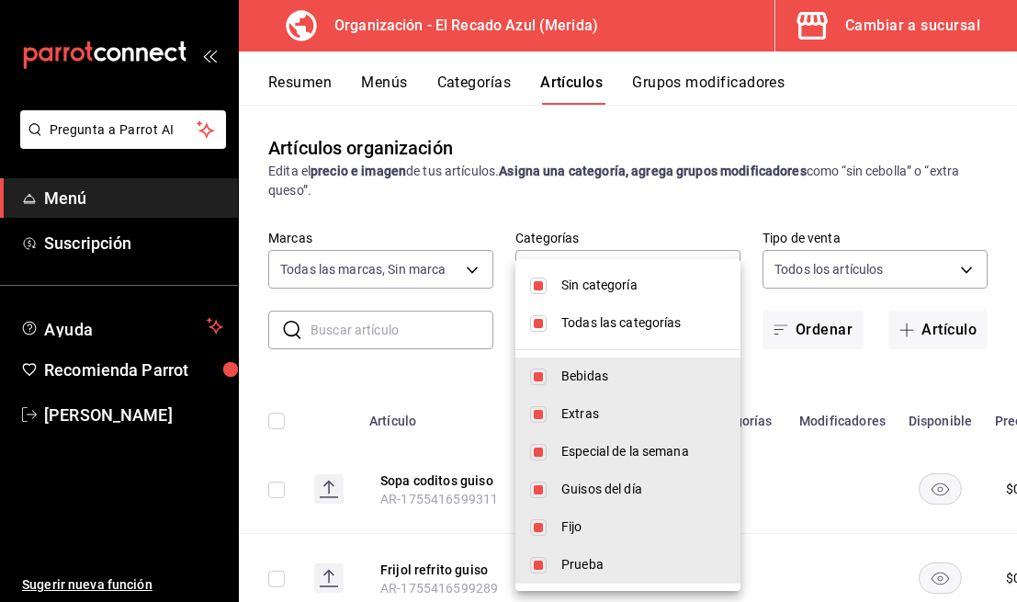
checkbox input "false"
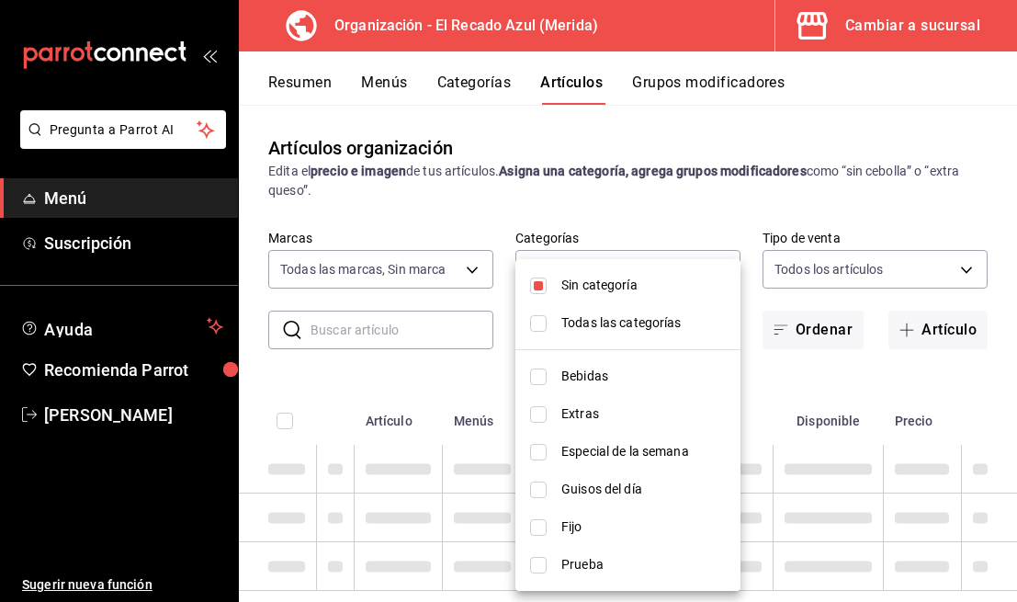
click at [541, 284] on input "checkbox" at bounding box center [538, 285] width 17 height 17
checkbox input "false"
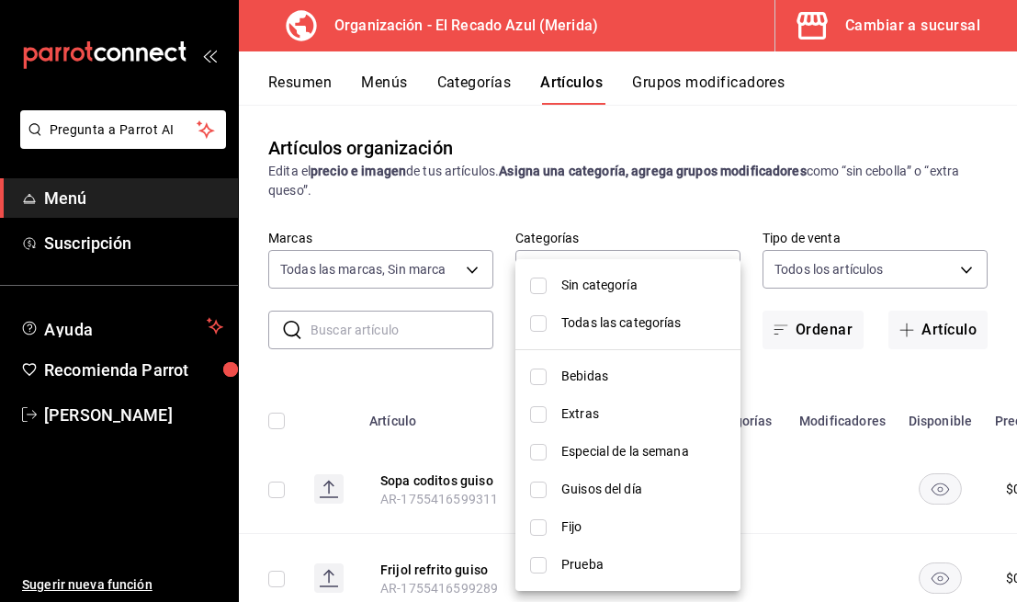
click at [542, 453] on input "checkbox" at bounding box center [538, 452] width 17 height 17
checkbox input "true"
type input "de876365-4550-46b9-9ed5-3e2546244d12"
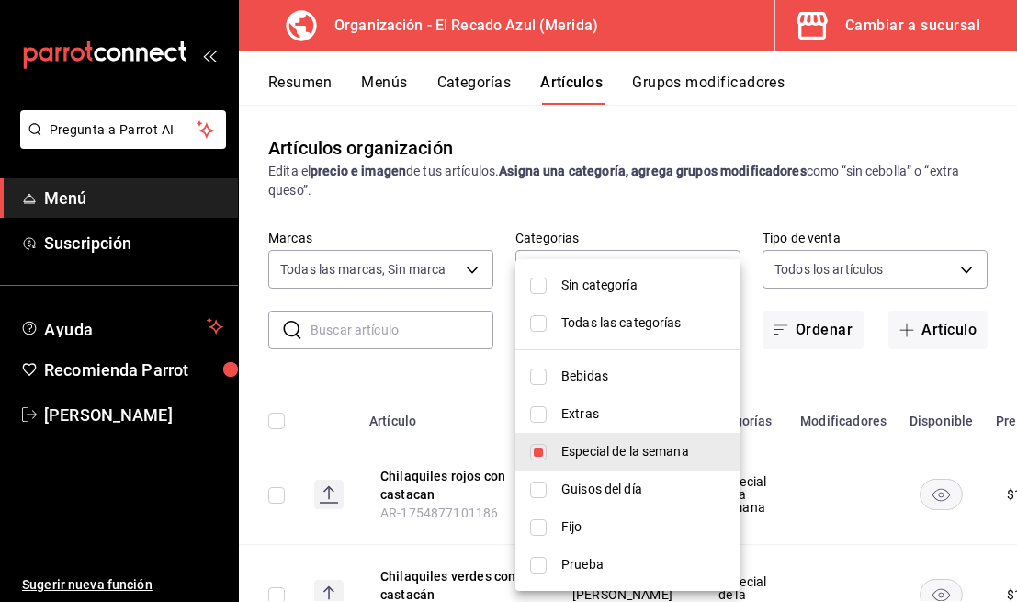
click at [759, 116] on div at bounding box center [508, 301] width 1017 height 602
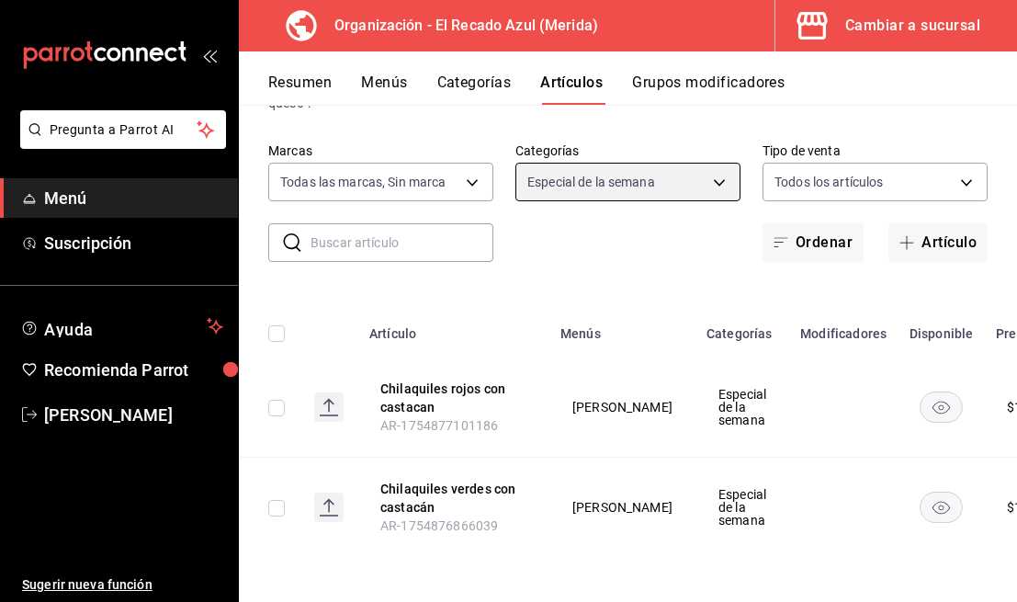
scroll to position [0, 92]
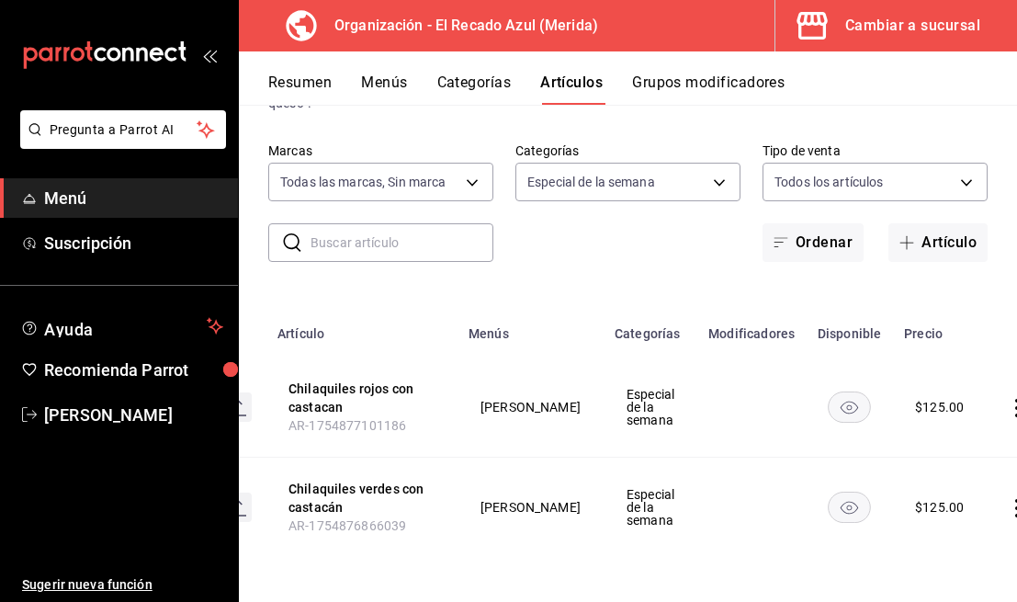
click at [1008, 411] on icon "actions" at bounding box center [1017, 408] width 18 height 18
click at [914, 450] on span "Editar" at bounding box center [923, 449] width 48 height 19
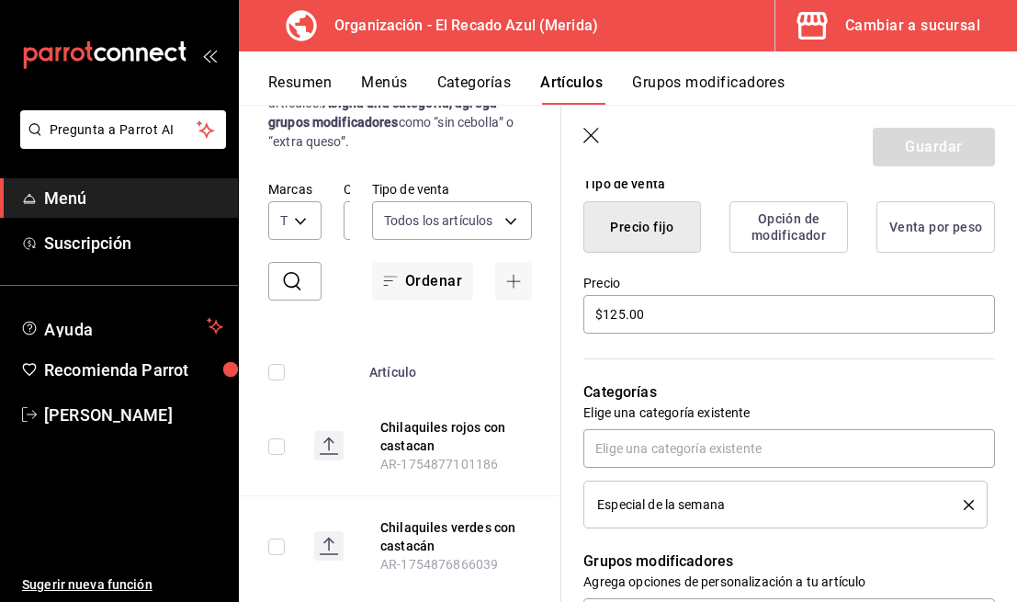
scroll to position [438, 0]
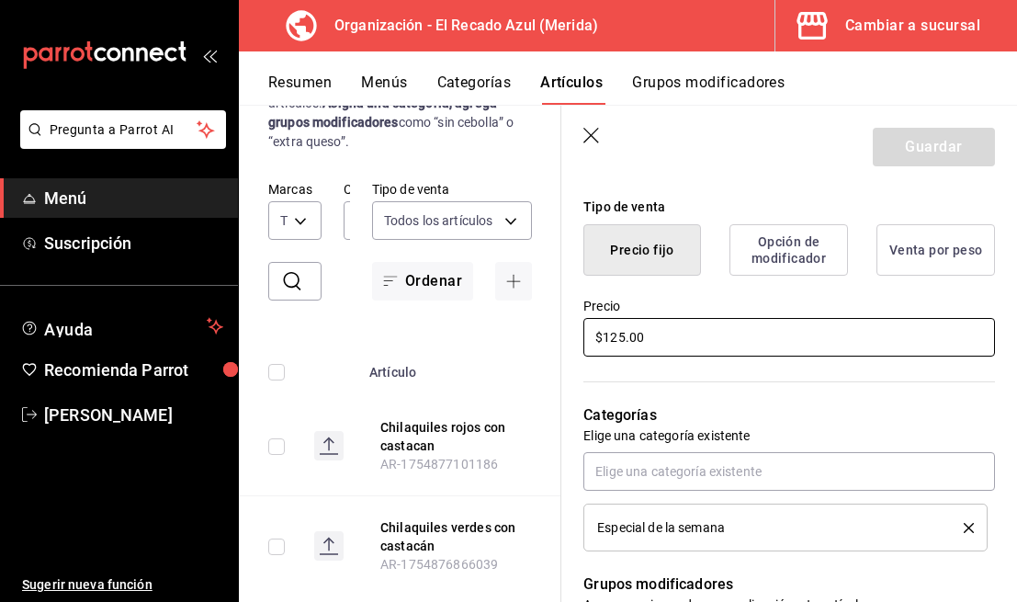
click at [729, 345] on input "$125.00" at bounding box center [789, 337] width 412 height 39
type textarea "x"
type input "$125.00"
type textarea "x"
type input "$125.00"
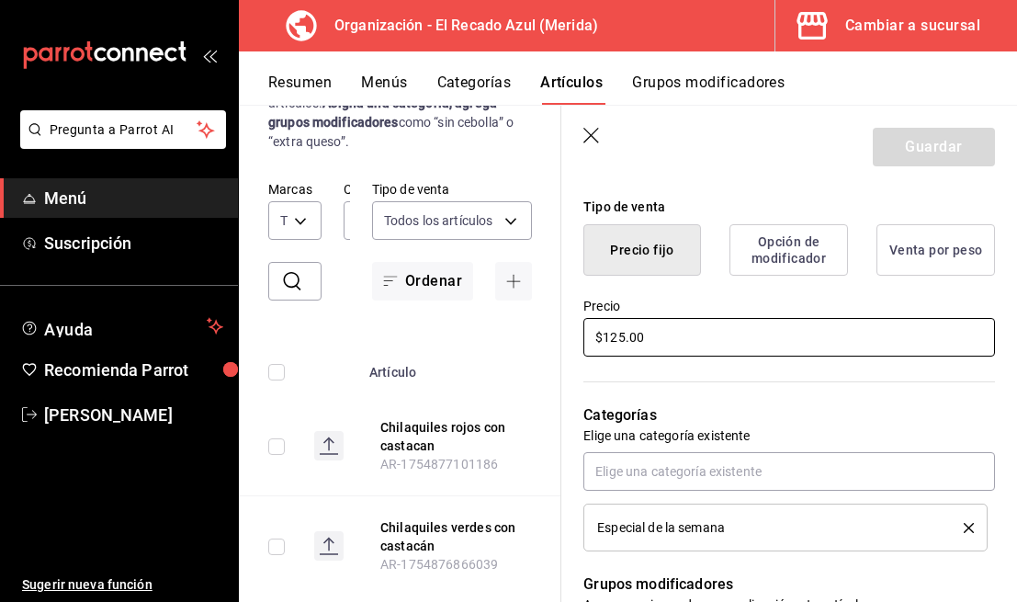
type textarea "x"
type input "$125.00"
type textarea "x"
type input "$12.00"
type textarea "x"
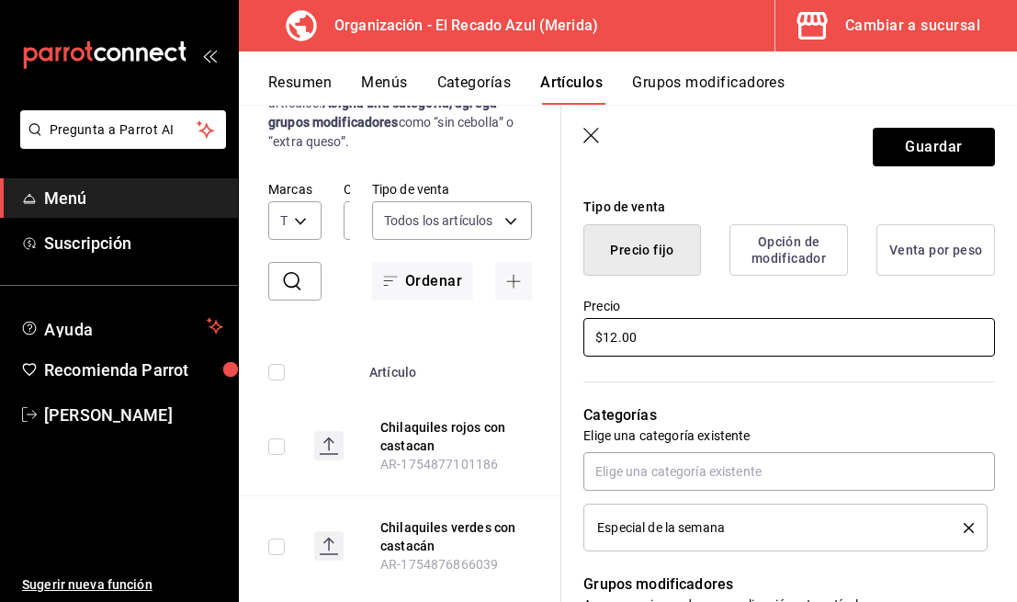
type input "$1.00"
type textarea "x"
type input "$13.00"
type textarea "x"
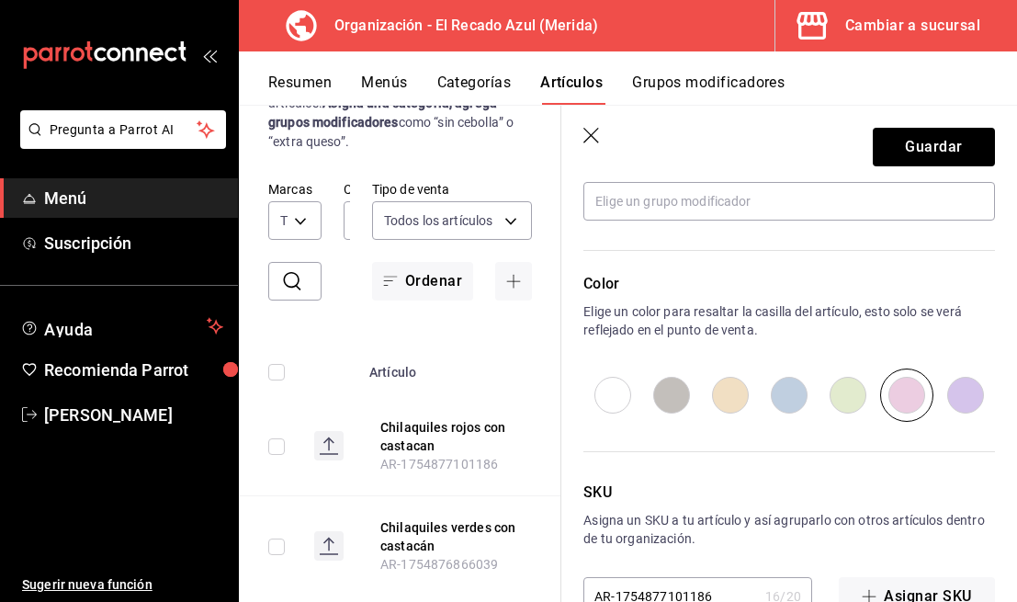
scroll to position [928, 0]
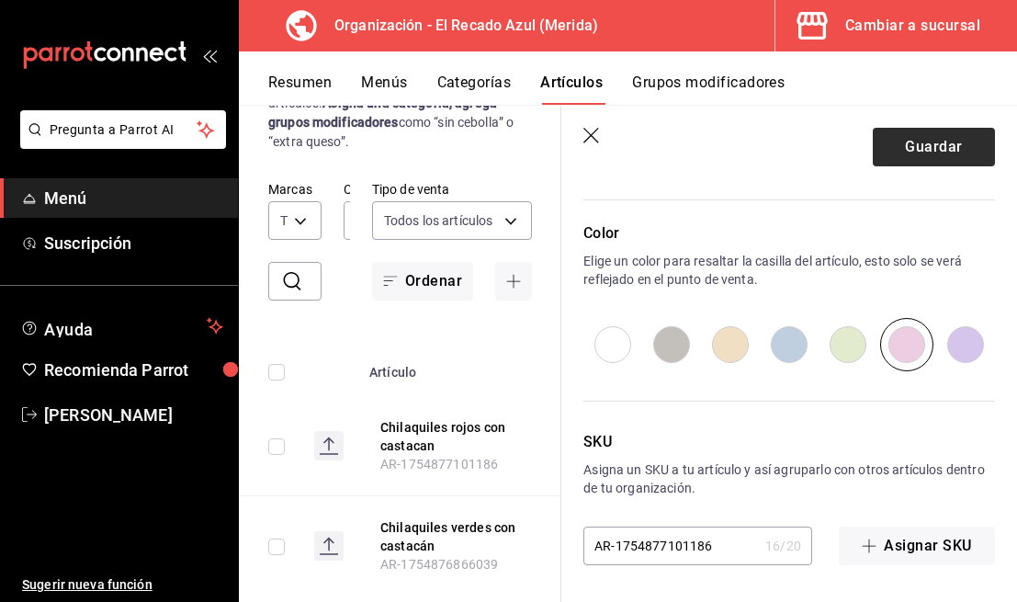
type input "$130.00"
click at [982, 152] on button "Guardar" at bounding box center [934, 147] width 122 height 39
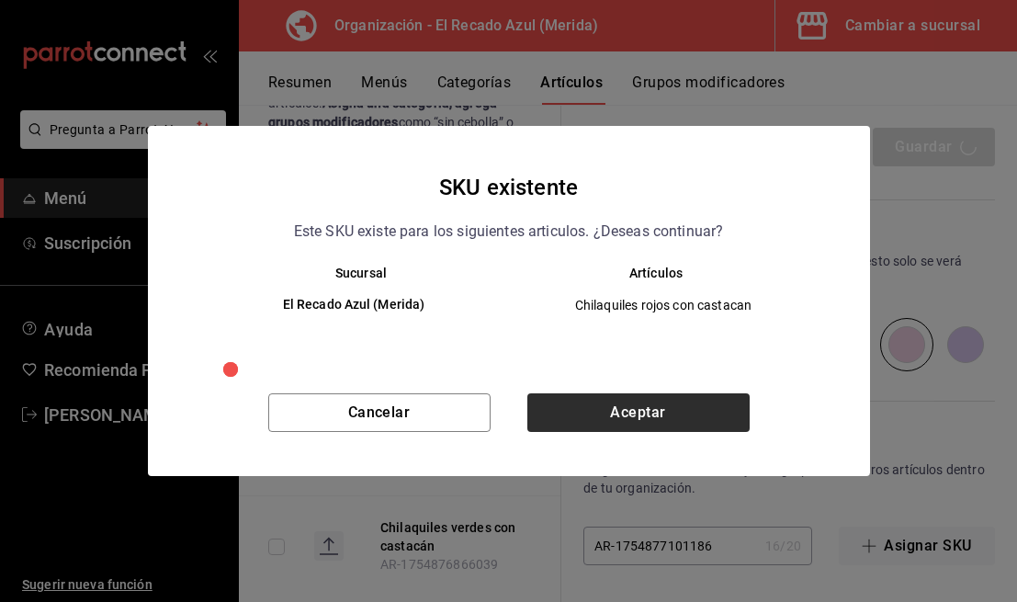
click at [700, 393] on div "Cancelar Aceptar" at bounding box center [509, 434] width 722 height 83
click at [700, 427] on button "Aceptar" at bounding box center [638, 412] width 222 height 39
type textarea "x"
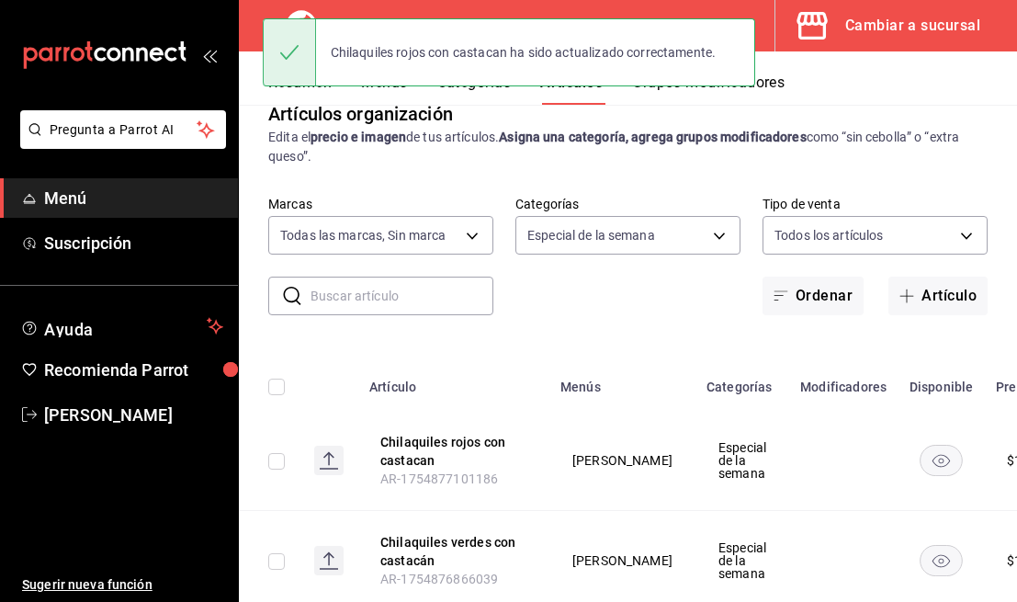
scroll to position [87, 0]
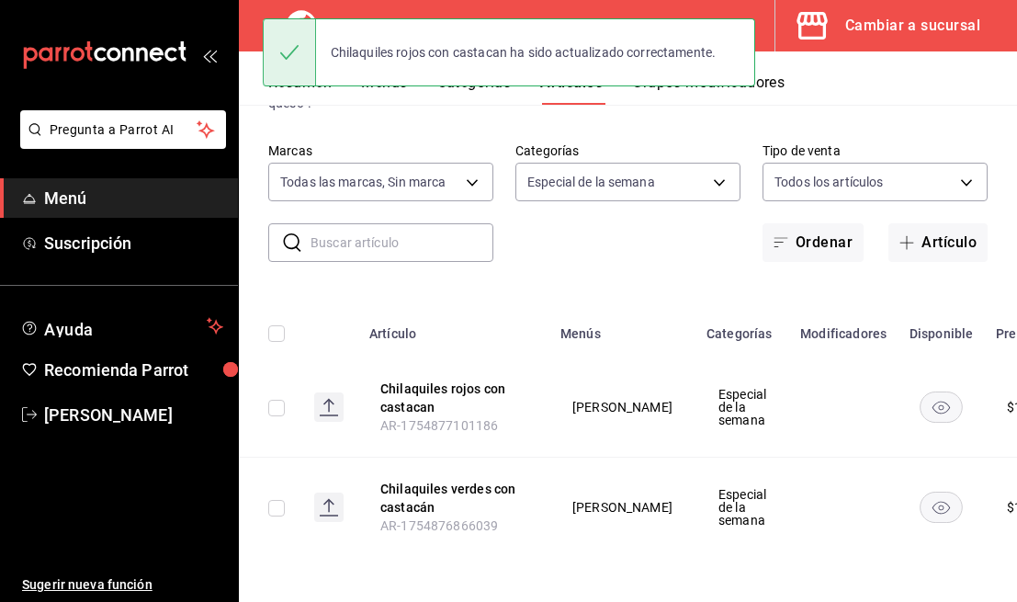
click at [921, 418] on rect "availability-product" at bounding box center [942, 406] width 42 height 30
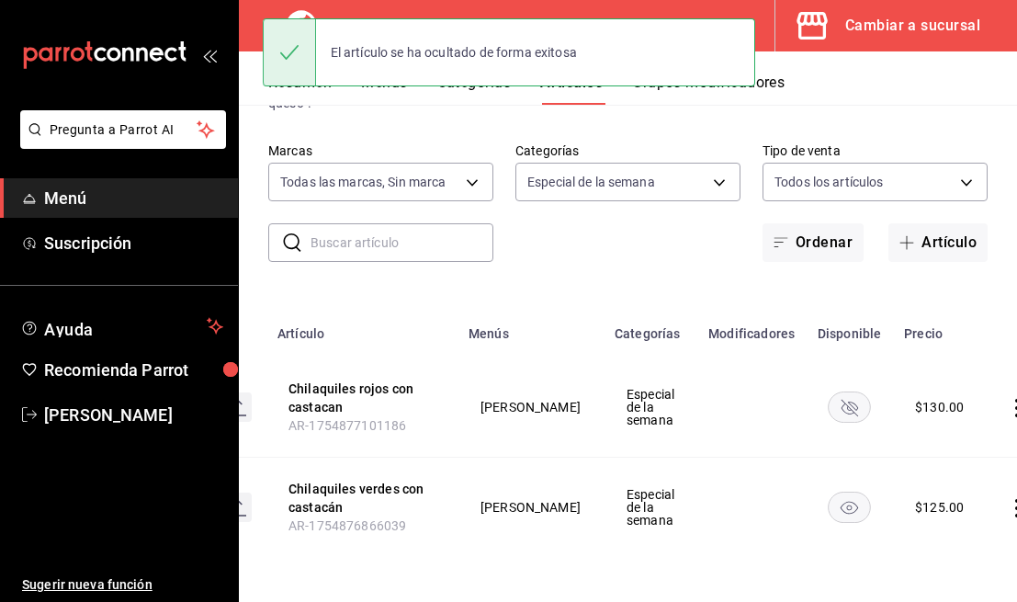
click at [996, 502] on td at bounding box center [1021, 508] width 70 height 100
click at [1008, 503] on icon "actions" at bounding box center [1017, 508] width 18 height 18
click at [924, 468] on li "Editar" at bounding box center [907, 478] width 110 height 38
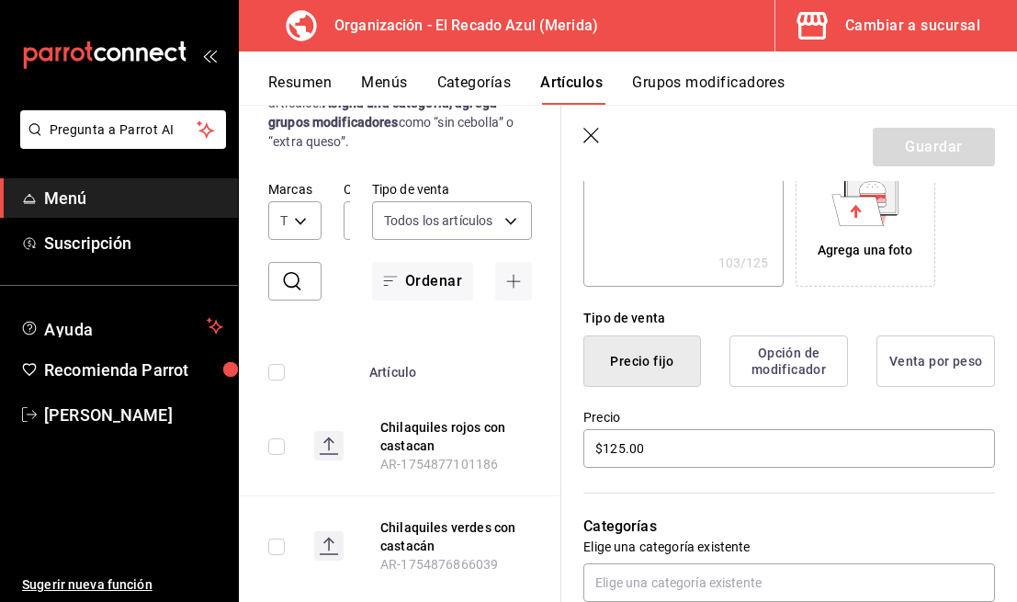
scroll to position [322, 0]
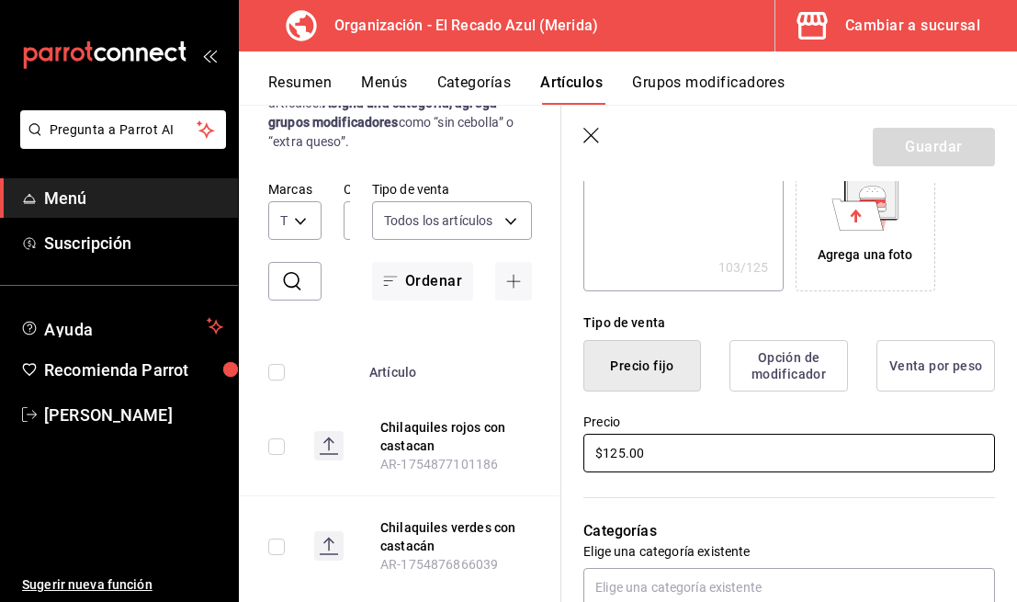
click at [699, 458] on input "$125.00" at bounding box center [789, 453] width 412 height 39
type textarea "x"
type input "$125.00"
type textarea "x"
type input "$125.00"
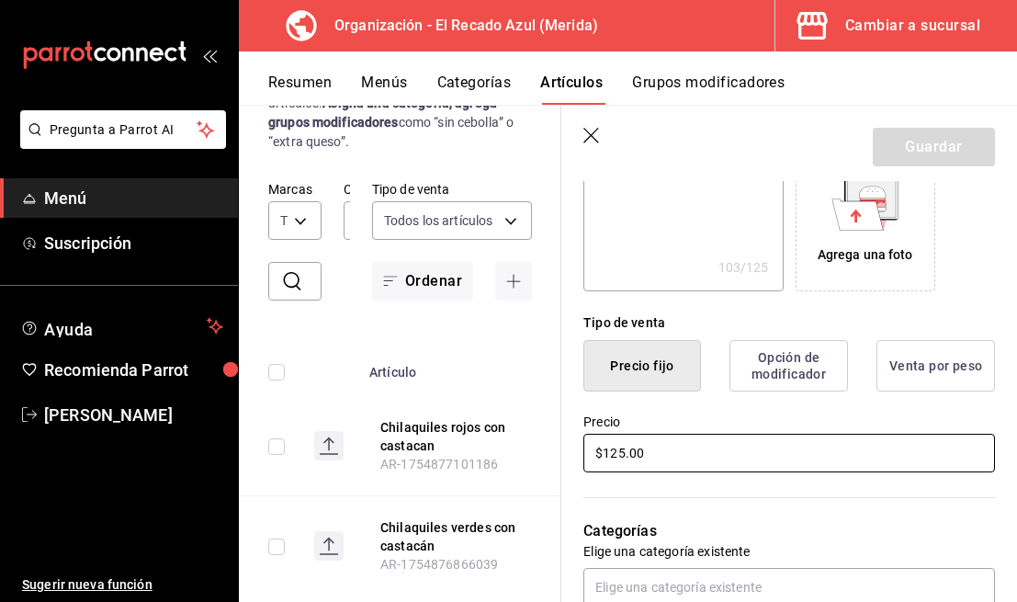
type textarea "x"
type input "$125.00"
type textarea "x"
type input "$12.00"
type textarea "x"
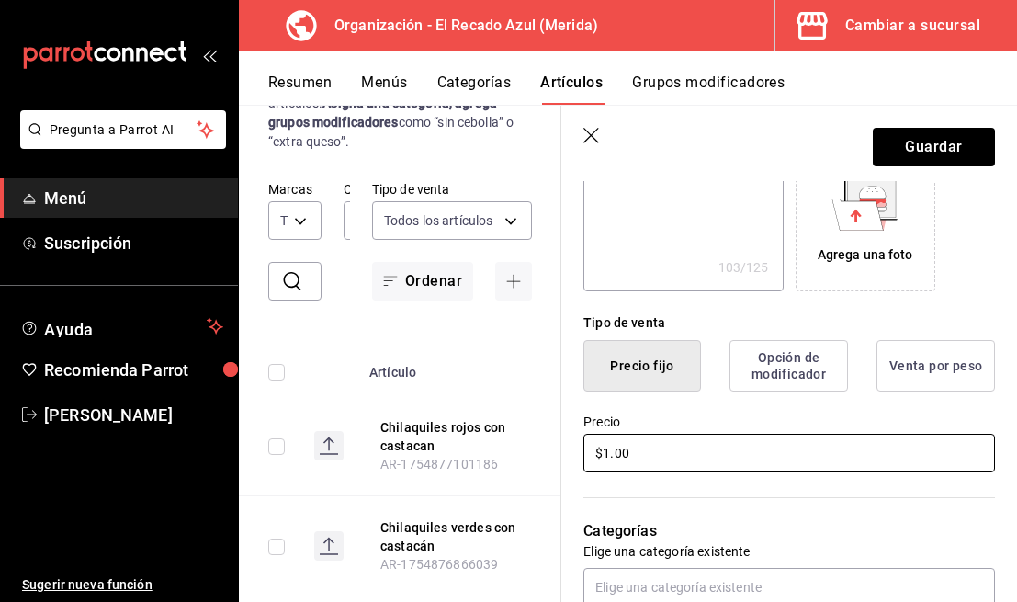
type input "$13.00"
type textarea "x"
type input "$130.00"
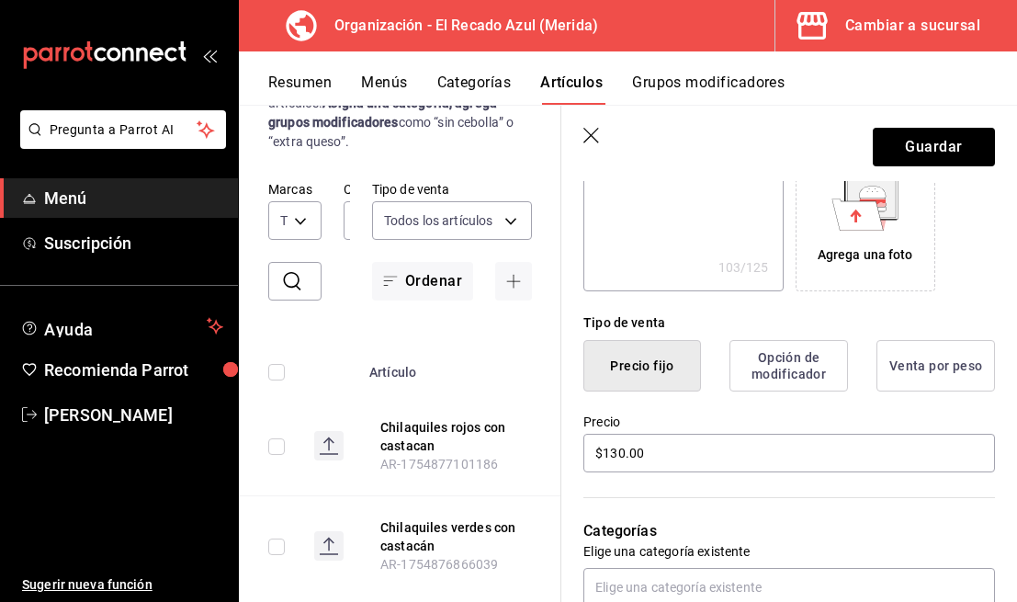
click at [887, 315] on div "Tipo de venta" at bounding box center [789, 322] width 412 height 19
click at [961, 154] on button "Guardar" at bounding box center [934, 147] width 122 height 39
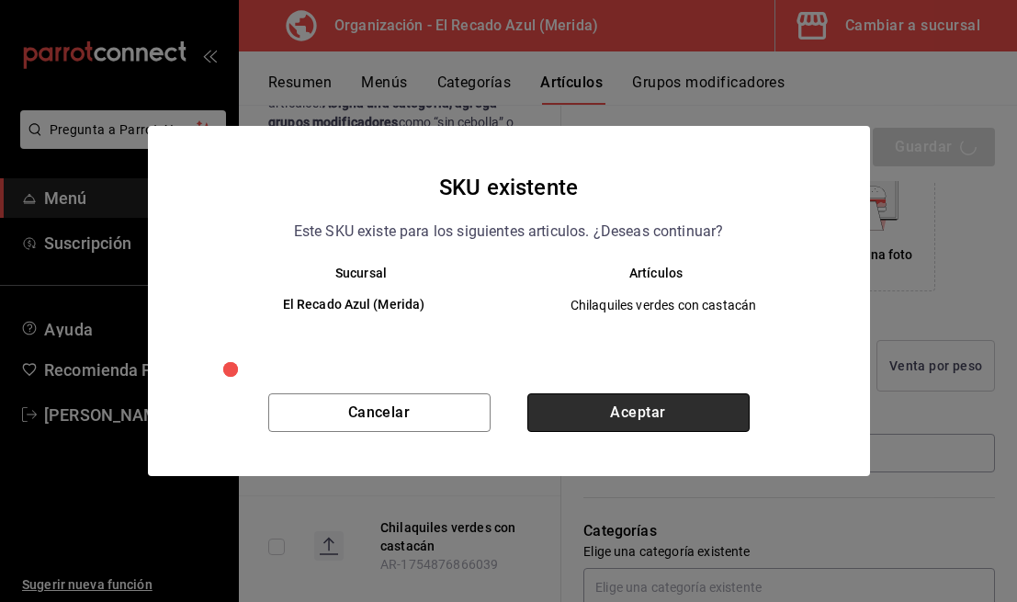
click at [684, 419] on button "Aceptar" at bounding box center [638, 412] width 222 height 39
type textarea "x"
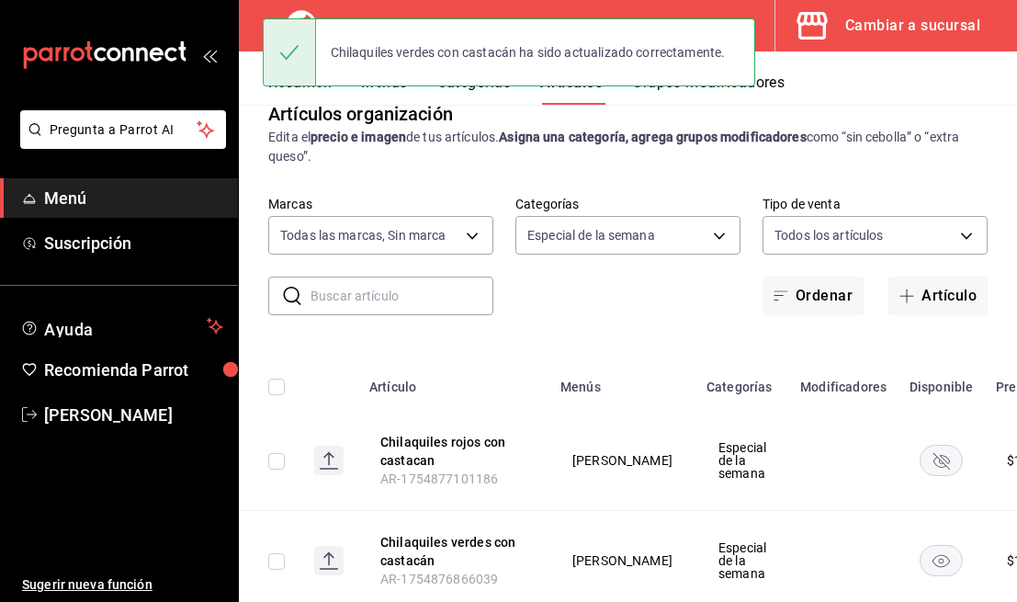
click at [392, 87] on div "Chilaquiles verdes con castacán ha sido actualizado correctamente." at bounding box center [509, 52] width 492 height 79
click at [394, 93] on button "Menús" at bounding box center [384, 88] width 46 height 31
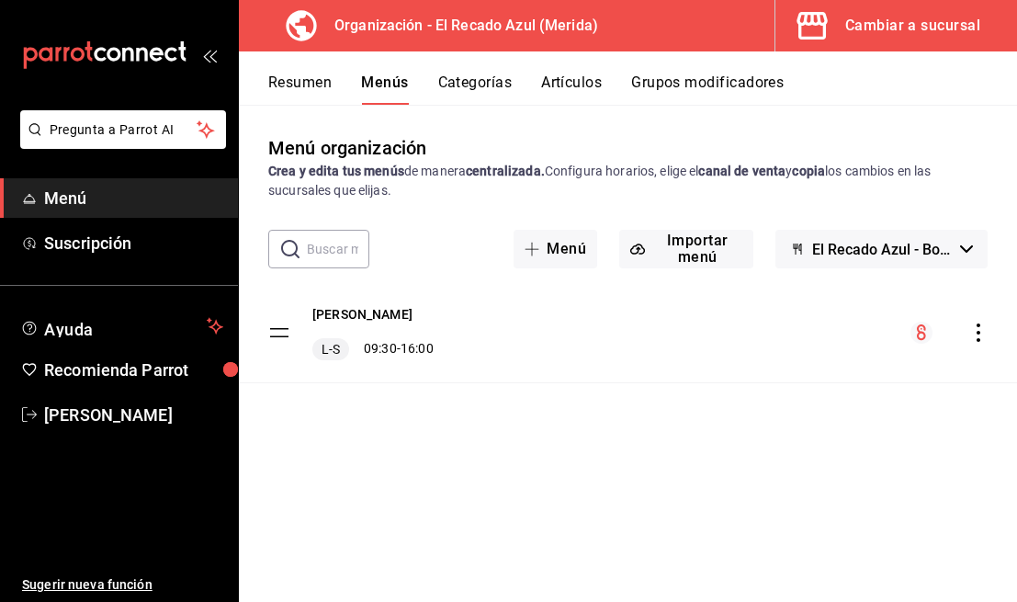
click at [992, 332] on div "Menú Almuerzos L-S 09:30 - 16:00" at bounding box center [628, 332] width 778 height 99
click at [980, 333] on icon "actions" at bounding box center [978, 332] width 18 height 18
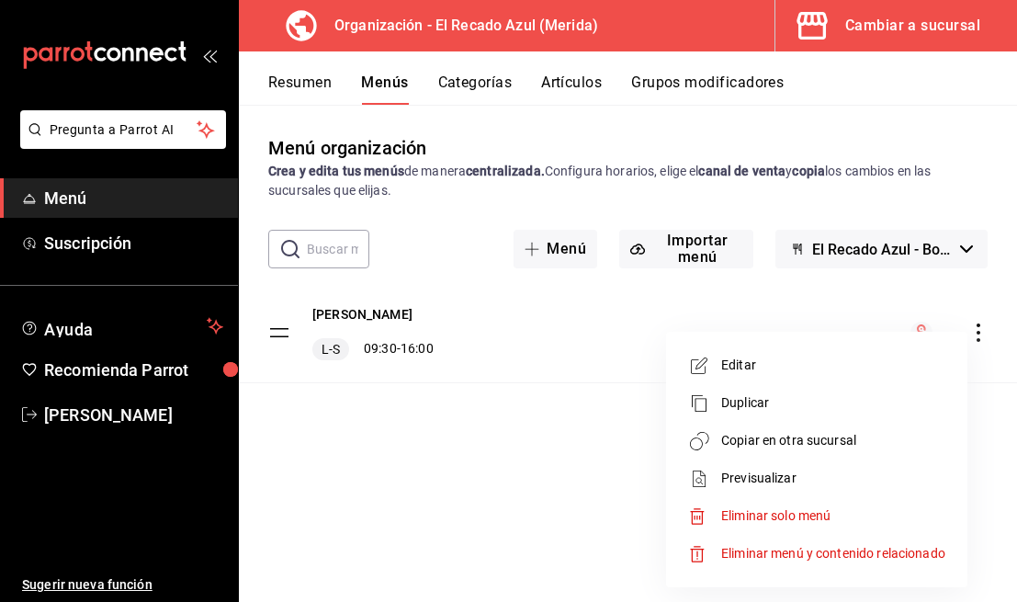
click at [836, 435] on span "Copiar en otra sucursal" at bounding box center [833, 440] width 224 height 19
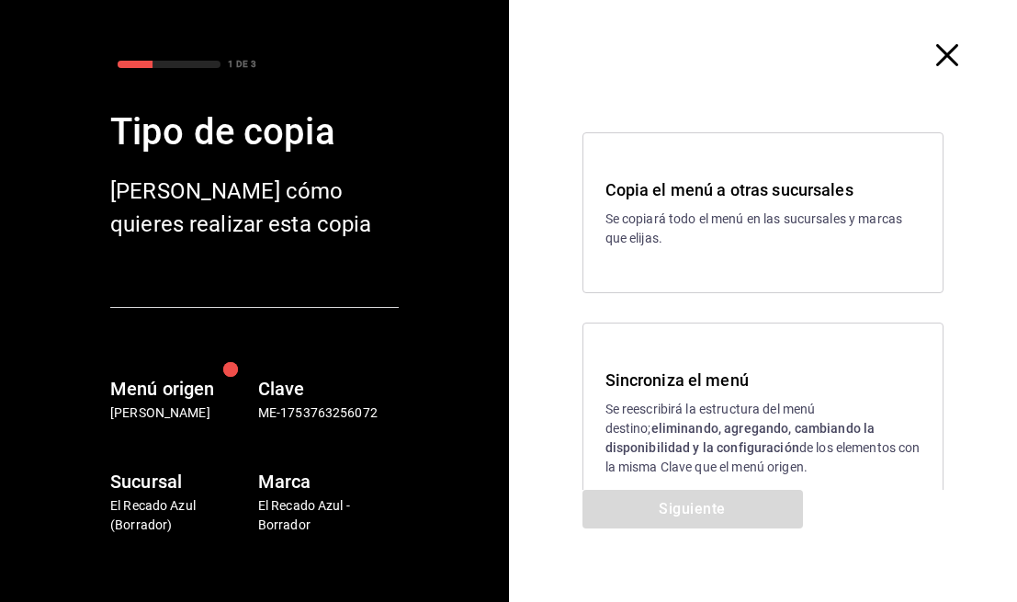
click at [722, 422] on strong "eliminando, agregando, cambiando la disponibilidad y la configuración" at bounding box center [740, 438] width 270 height 34
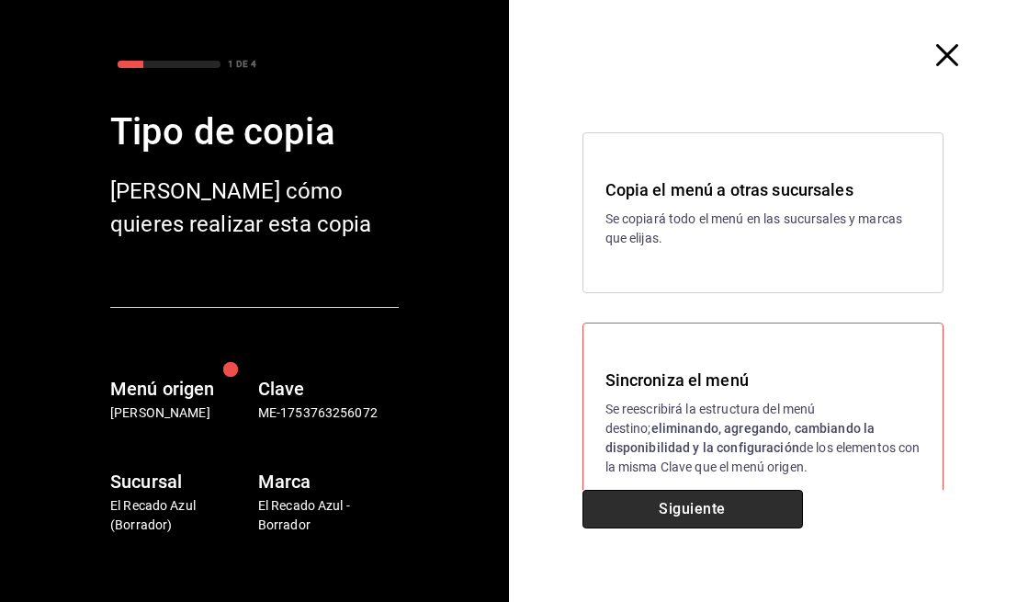
click at [735, 503] on button "Siguiente" at bounding box center [692, 509] width 220 height 39
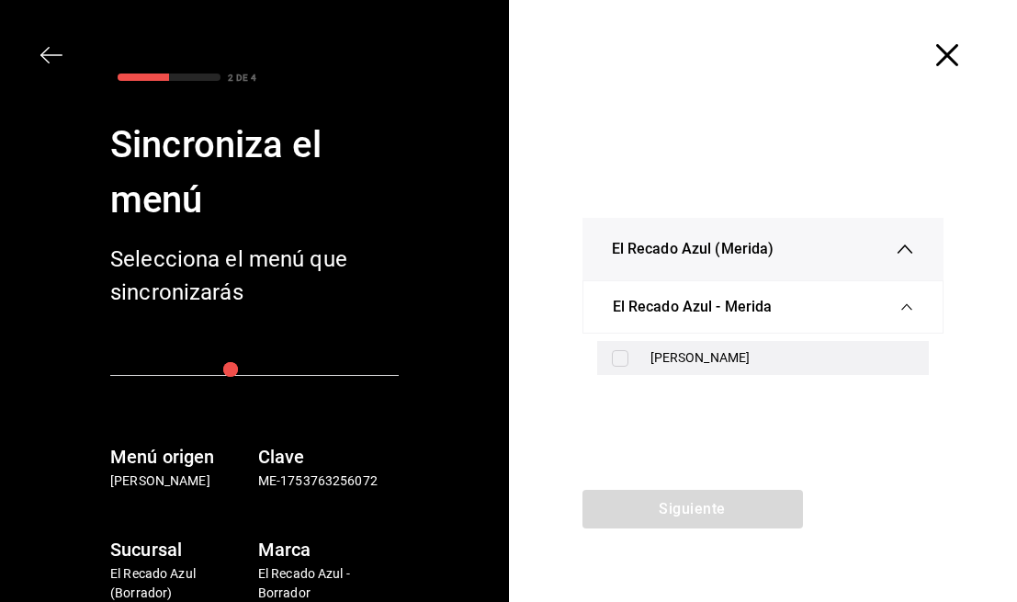
click at [758, 365] on div "[PERSON_NAME]" at bounding box center [782, 357] width 265 height 19
checkbox input "true"
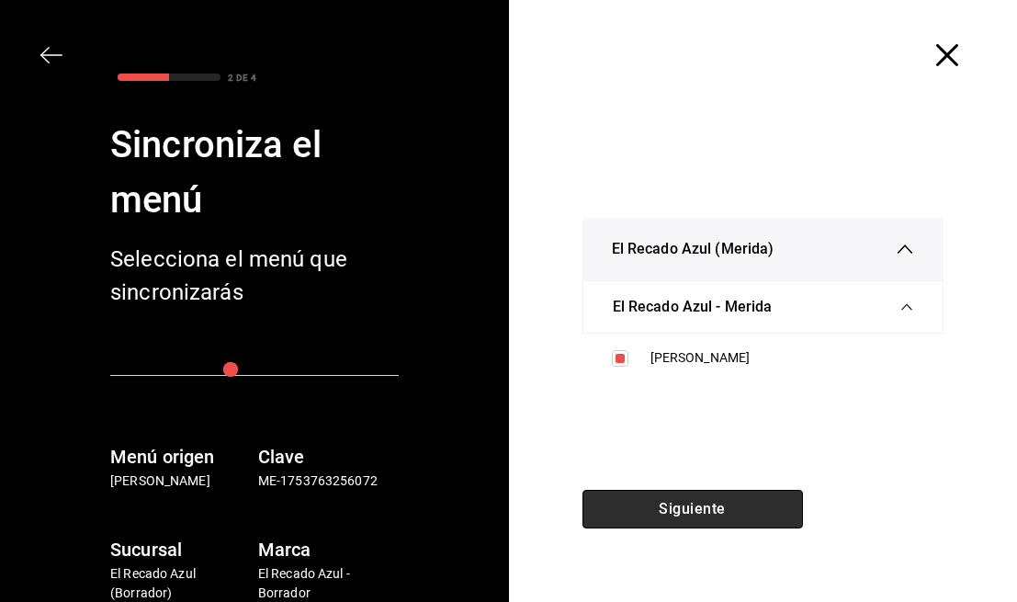
click at [738, 509] on button "Siguiente" at bounding box center [692, 509] width 220 height 39
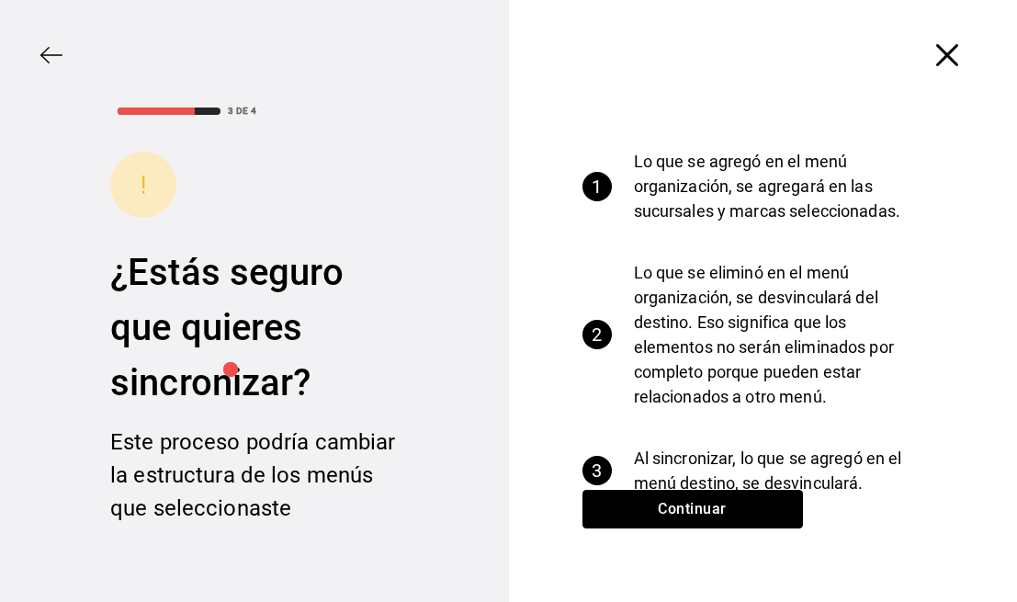
scroll to position [117, 0]
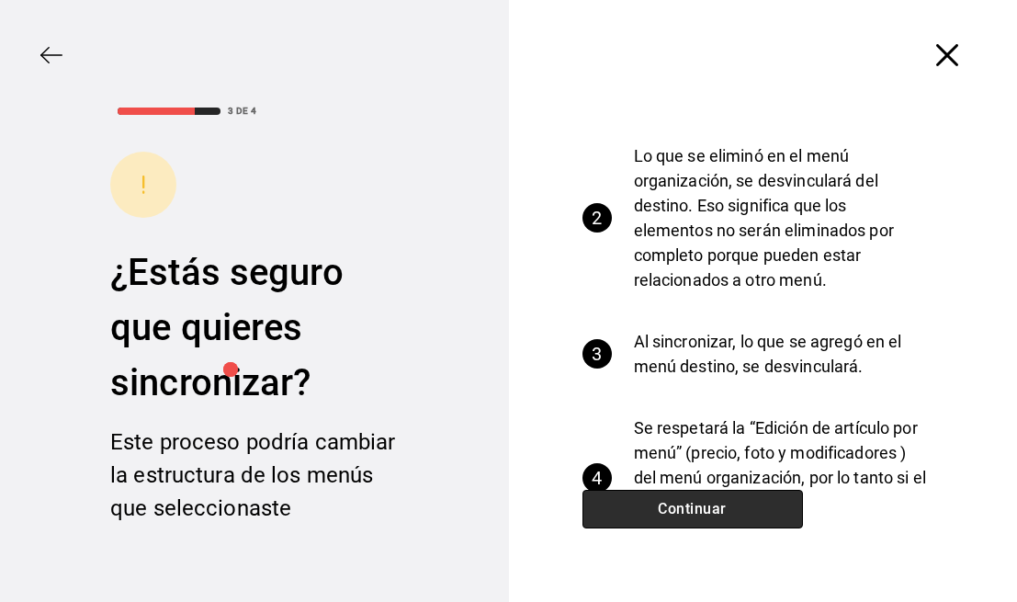
click at [723, 508] on button "Continuar" at bounding box center [692, 509] width 220 height 39
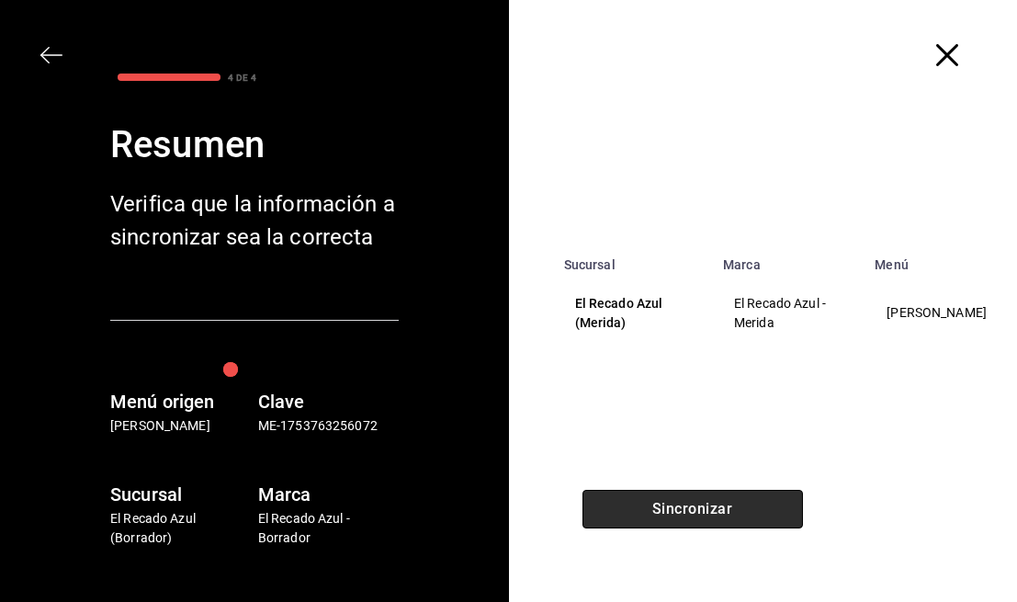
click at [725, 526] on button "Sincronizar" at bounding box center [692, 509] width 220 height 39
